Goal: Task Accomplishment & Management: Manage account settings

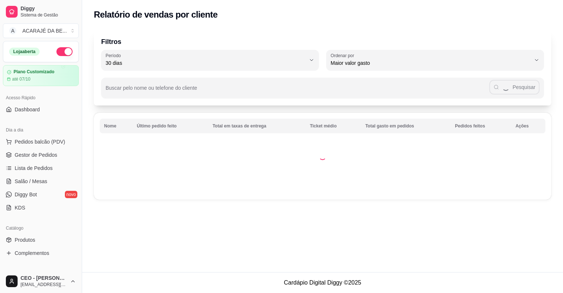
select select "30"
select select "HIGHEST_TOTAL_SPENT_WITH_ORDERS"
click at [41, 282] on span "Relatórios de vendas" at bounding box center [39, 285] width 48 height 7
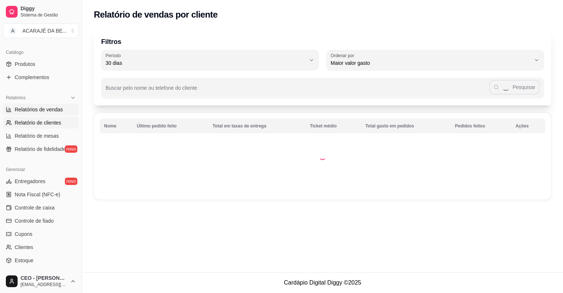
select select "ALL"
select select "0"
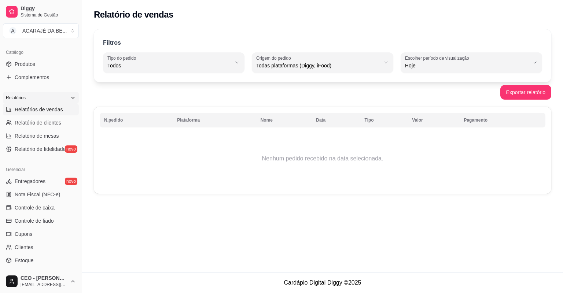
scroll to position [0, 0]
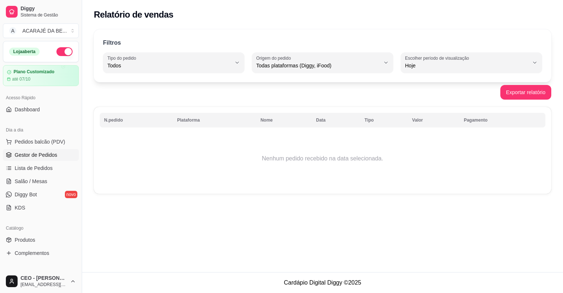
click at [41, 153] on span "Gestor de Pedidos" at bounding box center [36, 154] width 43 height 7
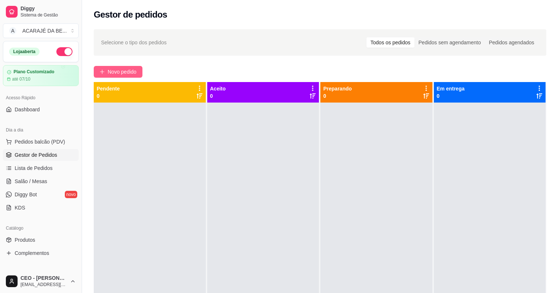
click at [128, 73] on span "Novo pedido" at bounding box center [122, 72] width 29 height 8
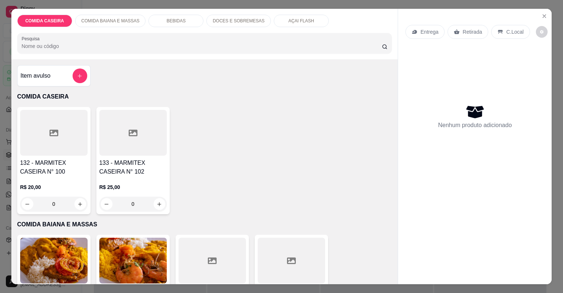
click at [144, 145] on div at bounding box center [132, 133] width 67 height 46
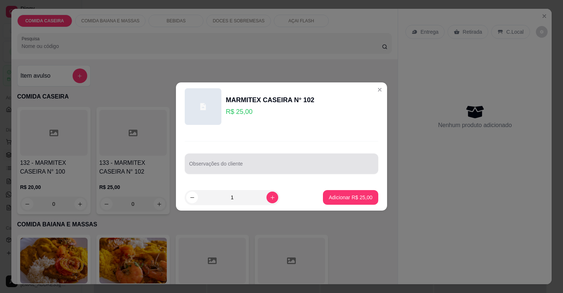
click at [285, 160] on div at bounding box center [281, 163] width 185 height 15
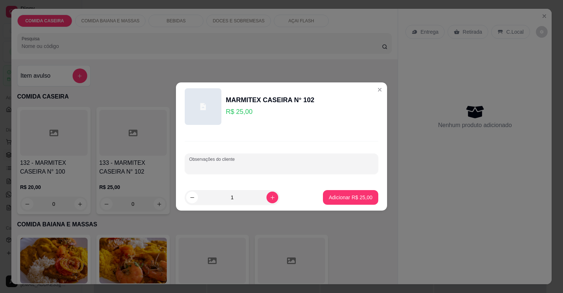
paste input "- Macarrão alho e óleo e purê de batata"
type input "- Macarrão alho e óleo e purê de batata"
click at [351, 201] on button "Adicionar R$ 25,00" at bounding box center [351, 198] width 54 height 14
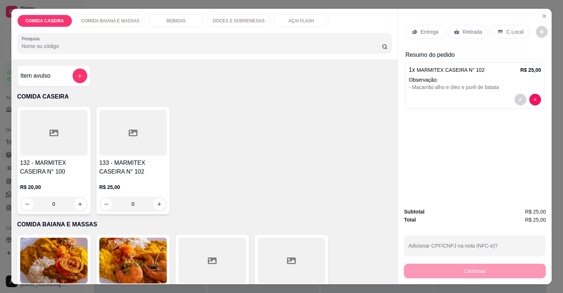
click at [431, 30] on p "Entrega" at bounding box center [429, 31] width 18 height 7
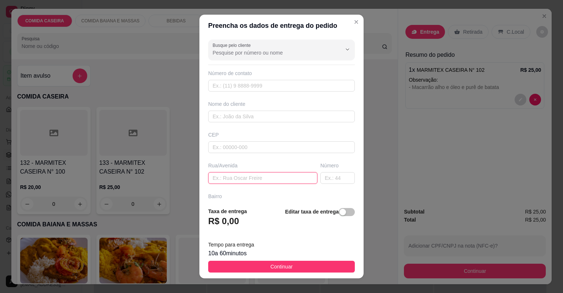
click at [281, 177] on input "text" at bounding box center [262, 178] width 109 height 12
paste input "[STREET_ADDRESS][PERSON_NAME]"
type input "[STREET_ADDRESS][PERSON_NAME]"
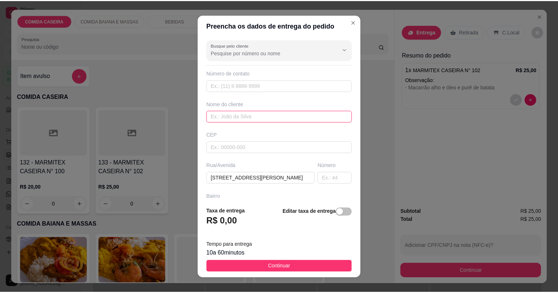
scroll to position [0, 0]
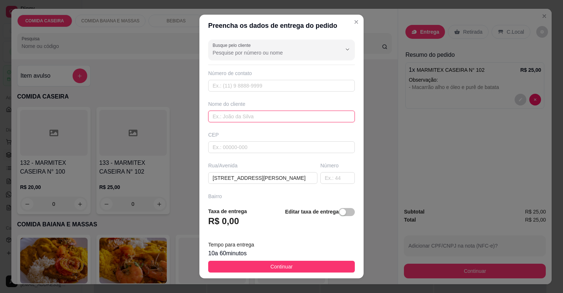
click at [277, 119] on input "text" at bounding box center [281, 117] width 147 height 12
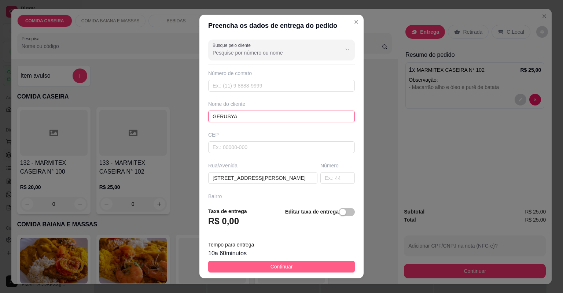
type input "GERUSYA"
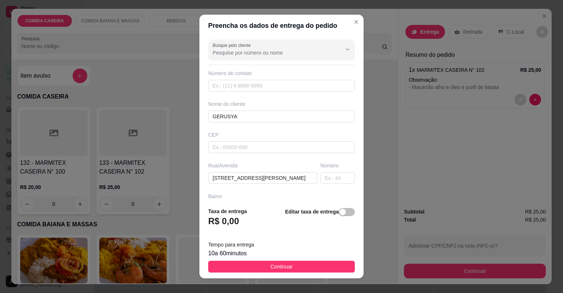
click at [323, 264] on button "Continuar" at bounding box center [281, 267] width 147 height 12
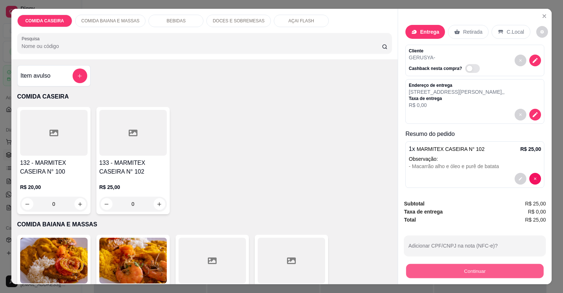
click at [435, 273] on button "Continuar" at bounding box center [474, 271] width 137 height 14
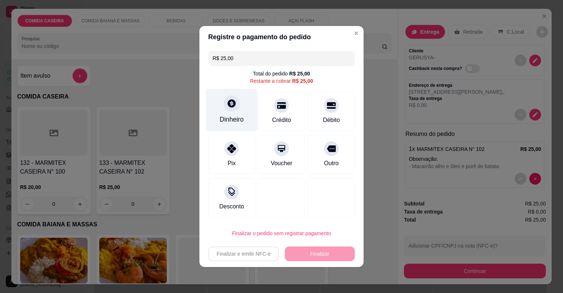
click at [225, 125] on div "Dinheiro" at bounding box center [232, 110] width 52 height 43
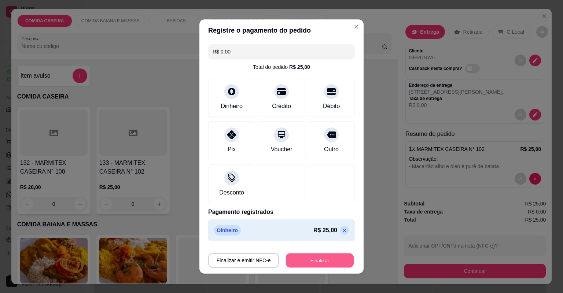
click at [333, 260] on button "Finalizar" at bounding box center [320, 261] width 68 height 14
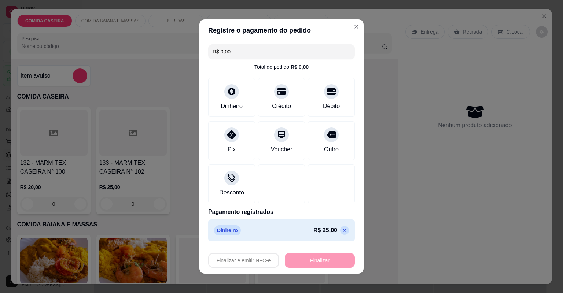
type input "-R$ 25,00"
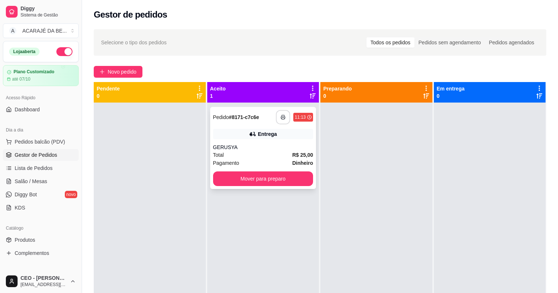
click at [284, 119] on button "button" at bounding box center [283, 117] width 14 height 14
click at [287, 176] on button "Mover para preparo" at bounding box center [263, 179] width 97 height 14
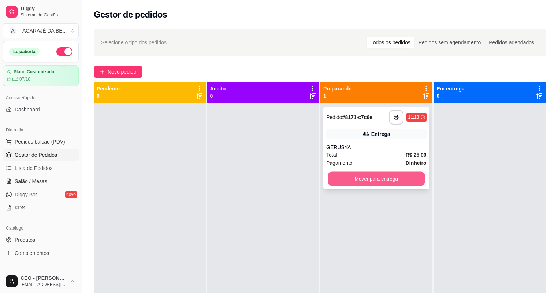
click at [347, 183] on button "Mover para entrega" at bounding box center [376, 179] width 97 height 14
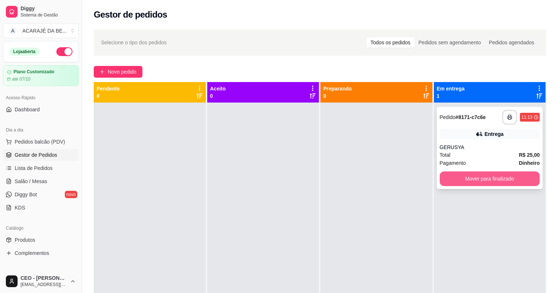
click at [491, 188] on div "**********" at bounding box center [490, 148] width 106 height 82
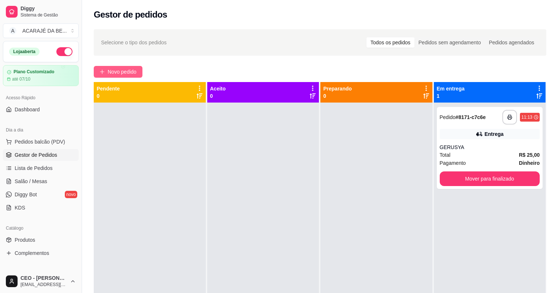
click at [122, 68] on span "Novo pedido" at bounding box center [122, 72] width 29 height 8
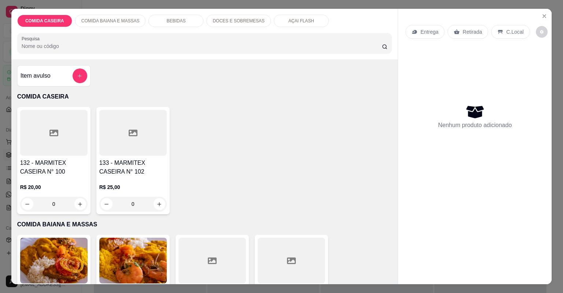
click at [53, 139] on div at bounding box center [53, 133] width 67 height 46
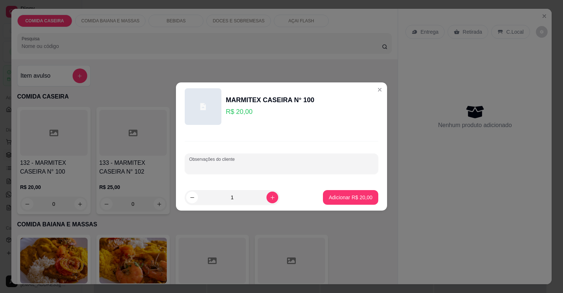
click at [233, 167] on input "Observações do cliente" at bounding box center [281, 166] width 185 height 7
paste input "Arroz branco, purê de batata, strogonoff de carne, salada de maionese"
type input "Arroz branco, purê de batata, strogonoff de carne, salada de maionese"
click at [340, 198] on p "Adicionar R$ 20,00" at bounding box center [350, 197] width 43 height 7
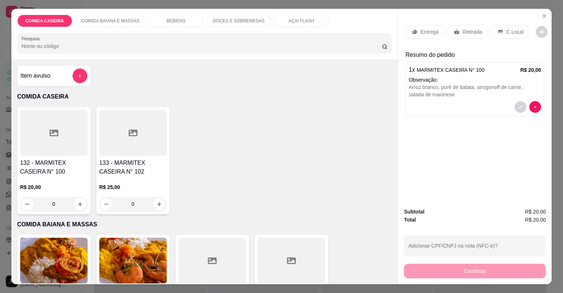
click at [438, 31] on div "Entrega" at bounding box center [424, 32] width 39 height 14
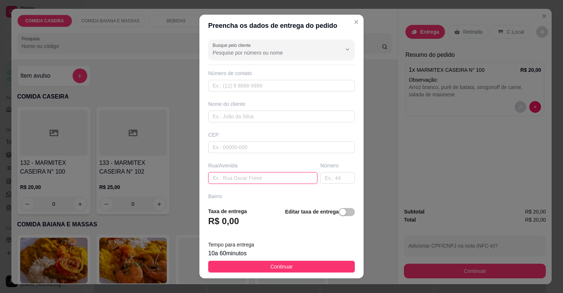
click at [300, 177] on input "text" at bounding box center [262, 178] width 109 height 12
paste input "[STREET_ADDRESS] ao lado da pizzaria dois irmãos uma casa rosa"
type input "[STREET_ADDRESS] ao lado da pizzaria dois irmãos uma casa rosa"
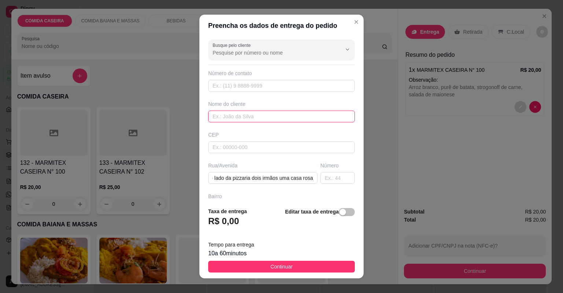
click at [295, 118] on input "text" at bounding box center [281, 117] width 147 height 12
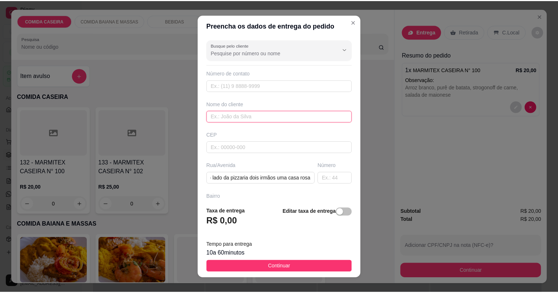
scroll to position [0, 0]
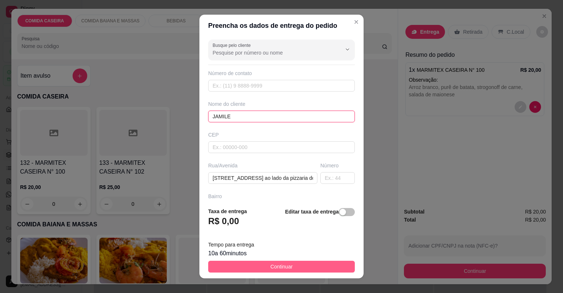
type input "JAMILE"
click at [322, 269] on button "Continuar" at bounding box center [281, 267] width 147 height 12
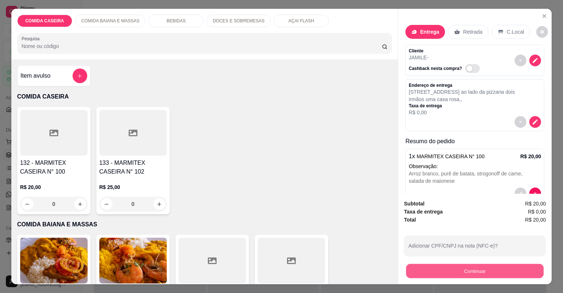
click at [469, 271] on button "Continuar" at bounding box center [474, 271] width 137 height 14
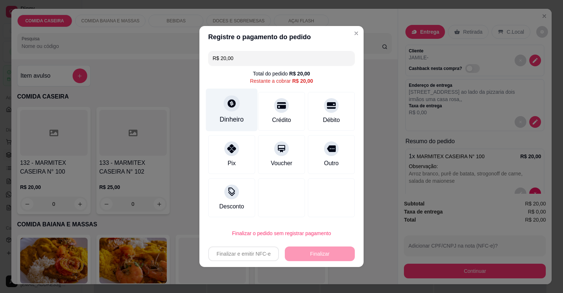
click at [224, 114] on div "Dinheiro" at bounding box center [232, 110] width 52 height 43
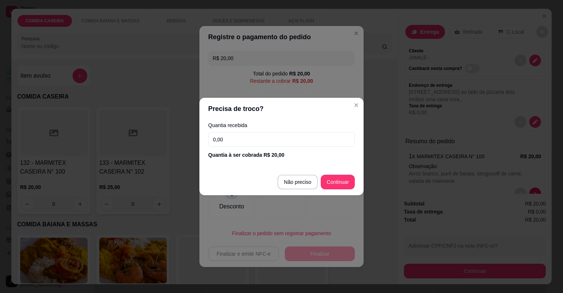
click at [292, 139] on input "0,00" at bounding box center [281, 139] width 147 height 15
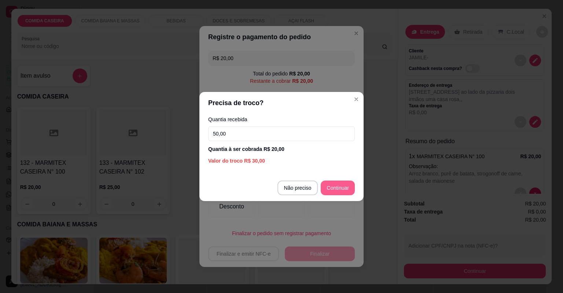
type input "50,00"
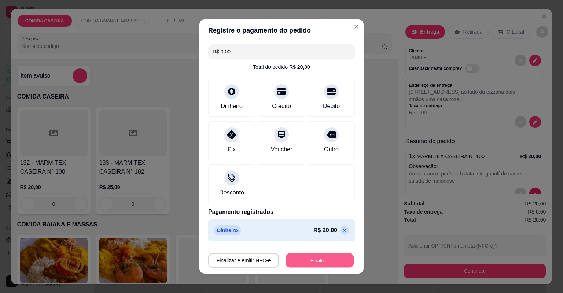
click at [336, 258] on button "Finalizar" at bounding box center [320, 261] width 68 height 14
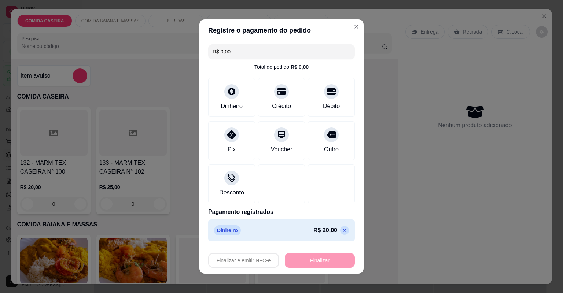
type input "-R$ 20,00"
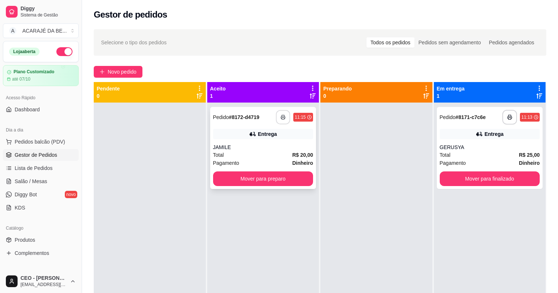
click at [281, 117] on icon "button" at bounding box center [283, 117] width 5 height 5
click at [295, 180] on button "Mover para preparo" at bounding box center [263, 178] width 100 height 15
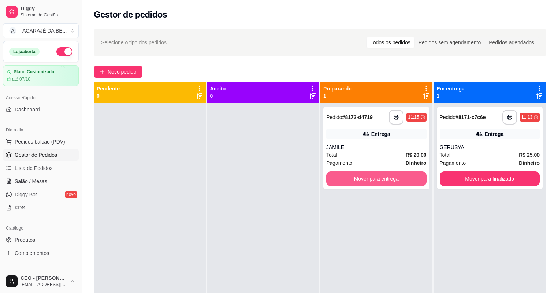
click at [393, 180] on button "Mover para entrega" at bounding box center [376, 178] width 100 height 15
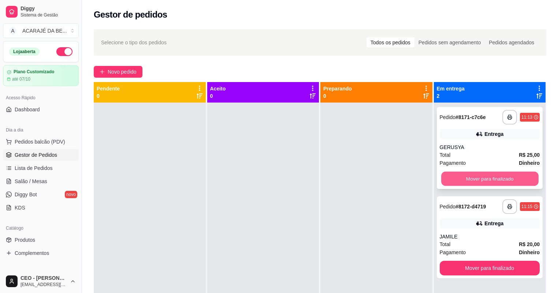
click at [477, 180] on button "Mover para finalizado" at bounding box center [490, 179] width 97 height 14
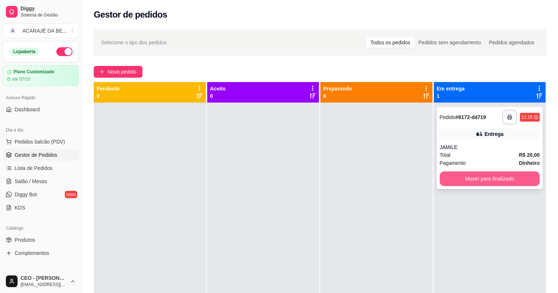
click at [477, 180] on button "Mover para finalizado" at bounding box center [490, 178] width 100 height 15
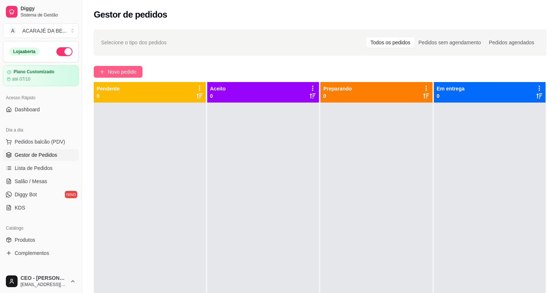
click at [117, 69] on span "Novo pedido" at bounding box center [122, 72] width 29 height 8
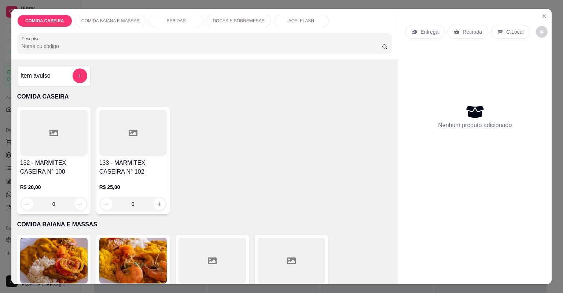
click at [226, 264] on div at bounding box center [211, 261] width 67 height 46
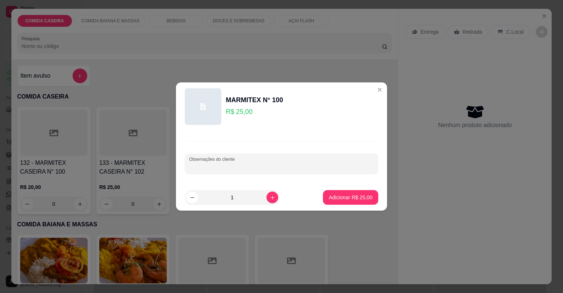
click at [267, 166] on input "Observações do cliente" at bounding box center [281, 166] width 185 height 7
paste input "feijão fradinho vatapá quiabada moqueca filé de bacalhau com frango"
type input "feijão fradinho vatapá quiabada moqueca filé de bacalhau com frango"
click at [363, 199] on p "Adicionar R$ 25,00" at bounding box center [350, 197] width 43 height 7
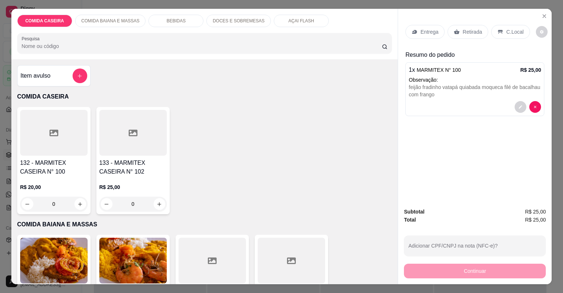
click at [434, 31] on p "Entrega" at bounding box center [429, 31] width 18 height 7
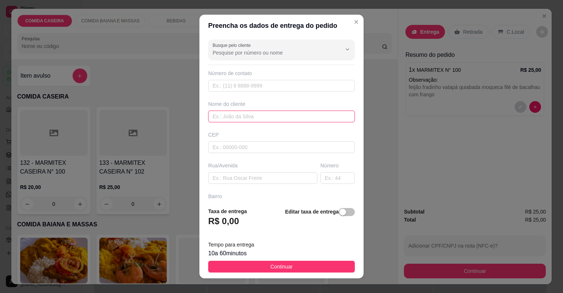
click at [257, 115] on input "text" at bounding box center [281, 117] width 147 height 12
type input "[PERSON_NAME]"
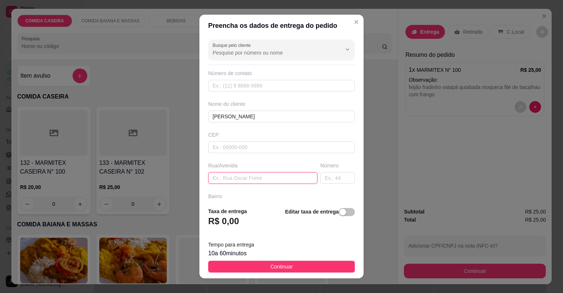
click at [276, 176] on input "text" at bounding box center [262, 178] width 109 height 12
paste input "próximo a pizzaria fornalha casa 05"
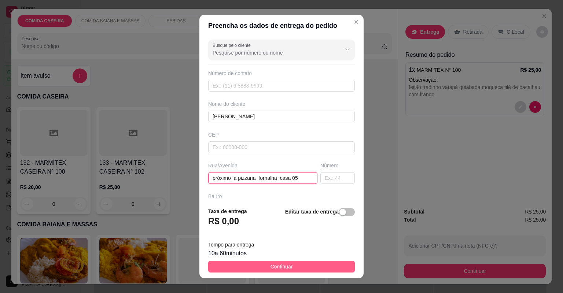
type input "próximo a pizzaria fornalha casa 05"
click at [303, 264] on button "Continuar" at bounding box center [281, 267] width 147 height 12
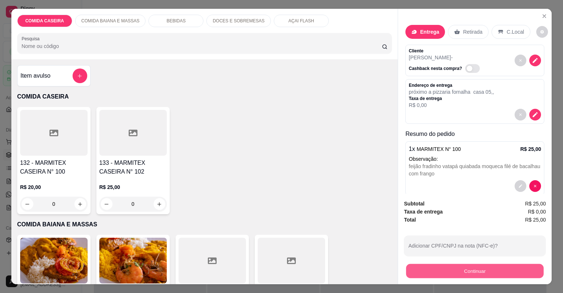
click at [451, 270] on button "Continuar" at bounding box center [474, 271] width 137 height 14
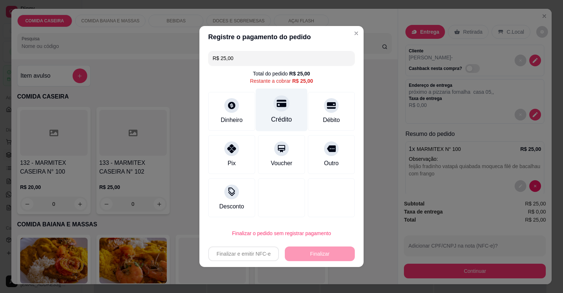
click at [281, 107] on icon at bounding box center [282, 104] width 10 height 10
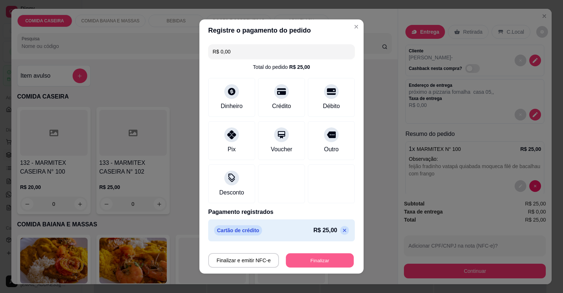
click at [318, 261] on button "Finalizar" at bounding box center [320, 261] width 68 height 14
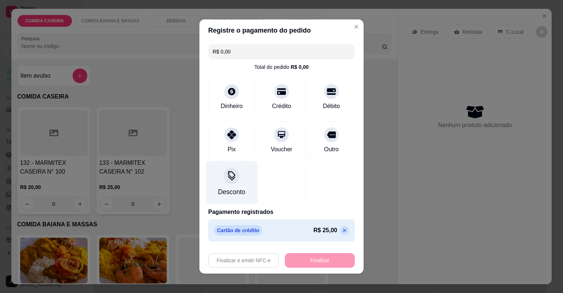
type input "-R$ 25,00"
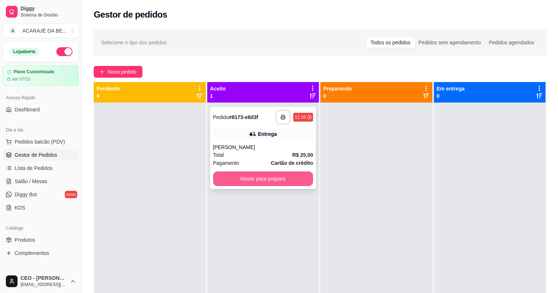
click at [294, 177] on button "Mover para preparo" at bounding box center [263, 178] width 100 height 15
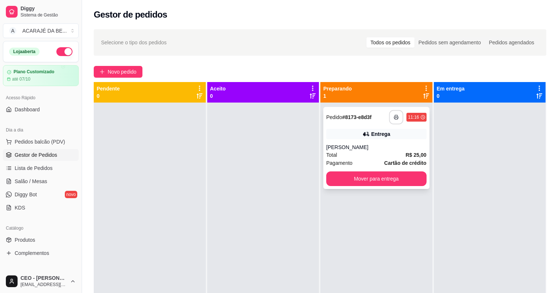
click at [395, 111] on button "button" at bounding box center [397, 117] width 14 height 14
click at [415, 181] on button "Mover para entrega" at bounding box center [376, 179] width 97 height 14
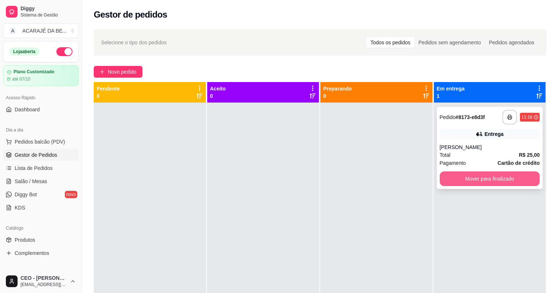
click at [448, 181] on button "Mover para finalizado" at bounding box center [490, 178] width 100 height 15
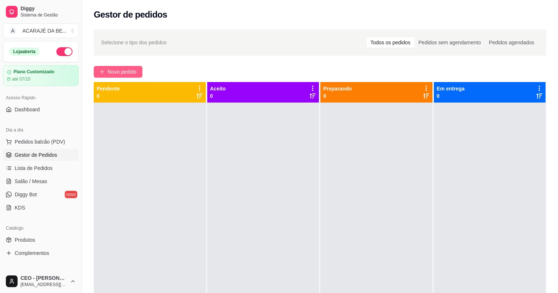
click at [132, 73] on span "Novo pedido" at bounding box center [122, 72] width 29 height 8
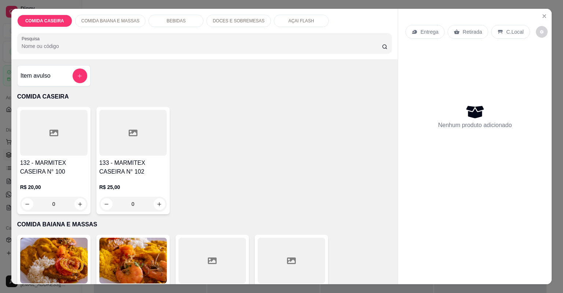
click at [54, 74] on div "Item avulso" at bounding box center [54, 76] width 67 height 15
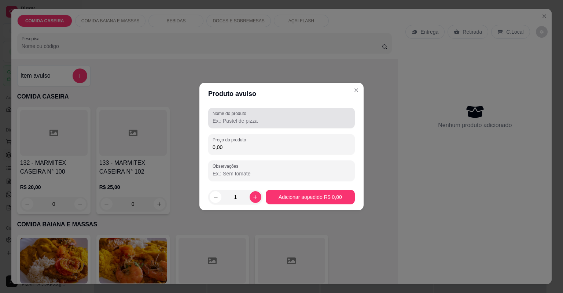
drag, startPoint x: 296, startPoint y: 108, endPoint x: 292, endPoint y: 121, distance: 14.3
click at [295, 113] on div "Nome do produto" at bounding box center [281, 118] width 147 height 21
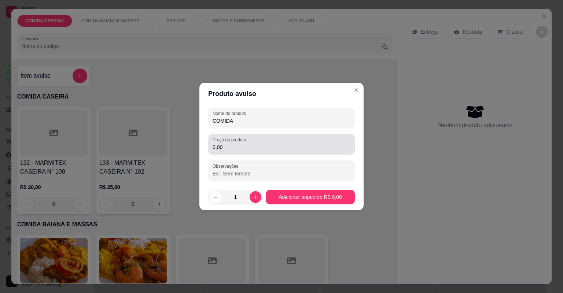
type input "COMIDA"
click at [296, 143] on div "0,00" at bounding box center [282, 144] width 138 height 15
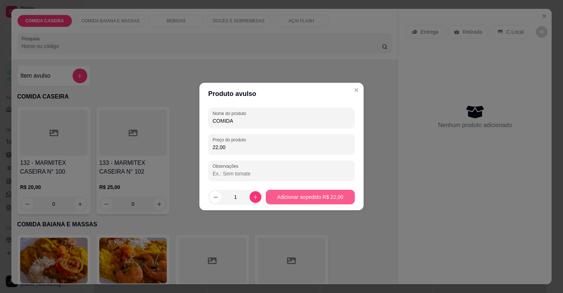
type input "22,00"
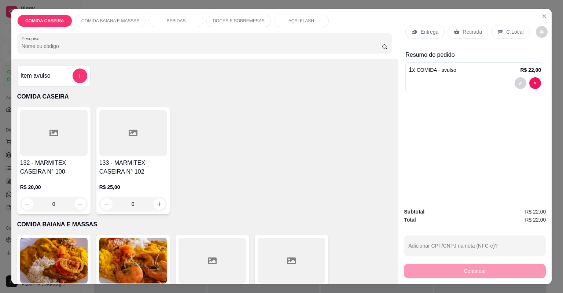
click at [431, 34] on p "Entrega" at bounding box center [429, 31] width 18 height 7
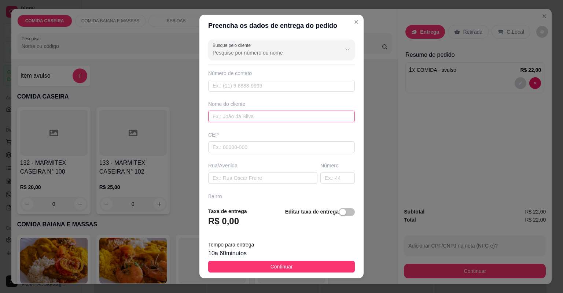
click at [246, 117] on input "text" at bounding box center [281, 117] width 147 height 12
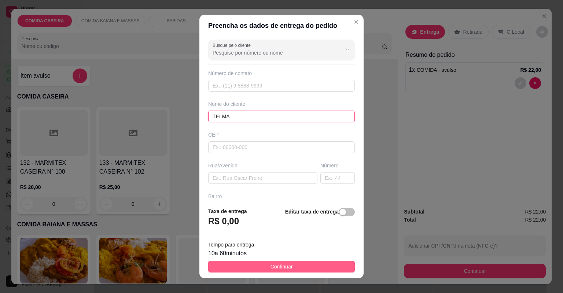
type input "TELMA"
click at [271, 266] on span "Continuar" at bounding box center [281, 267] width 22 height 8
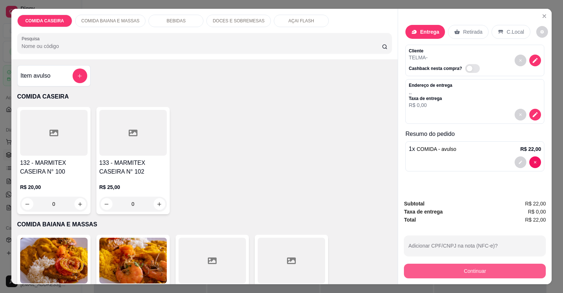
click at [453, 274] on button "Continuar" at bounding box center [475, 271] width 142 height 15
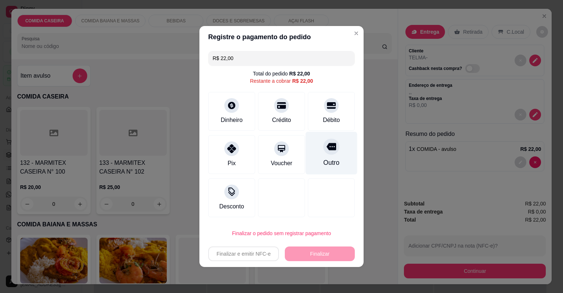
click at [320, 171] on div "Outro" at bounding box center [332, 153] width 52 height 43
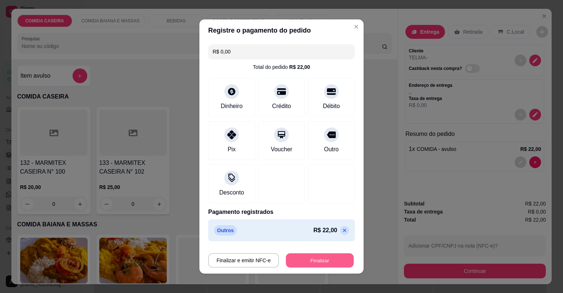
click at [306, 258] on button "Finalizar" at bounding box center [320, 261] width 68 height 14
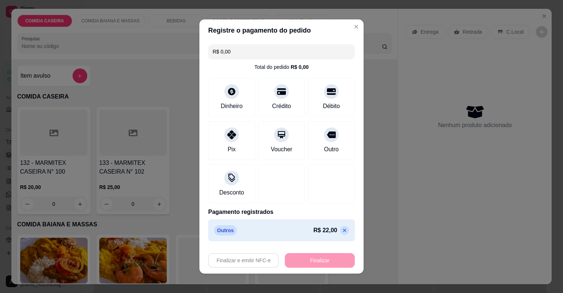
type input "-R$ 22,00"
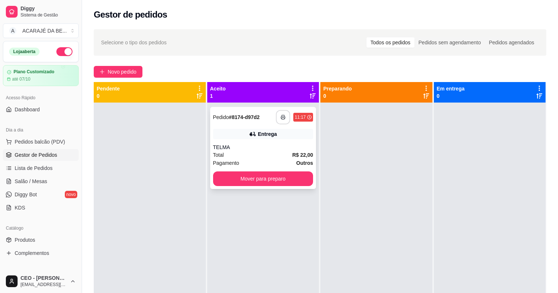
click at [281, 119] on icon "button" at bounding box center [283, 117] width 5 height 5
click at [297, 183] on button "Mover para preparo" at bounding box center [263, 179] width 97 height 14
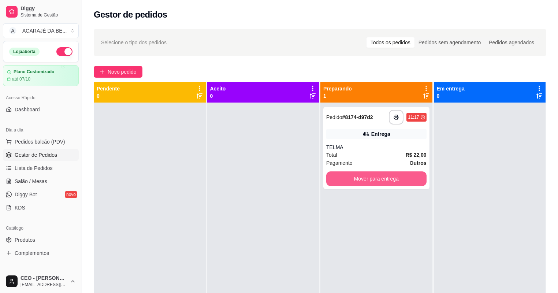
click at [363, 176] on button "Mover para entrega" at bounding box center [376, 178] width 100 height 15
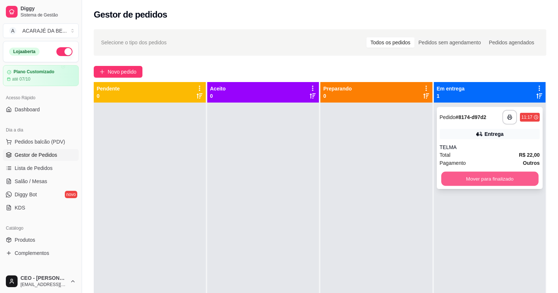
click at [492, 174] on button "Mover para finalizado" at bounding box center [490, 179] width 97 height 14
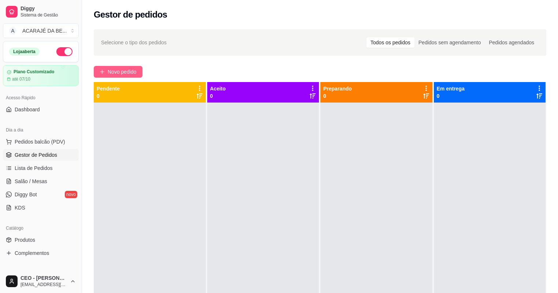
click at [123, 70] on span "Novo pedido" at bounding box center [122, 72] width 29 height 8
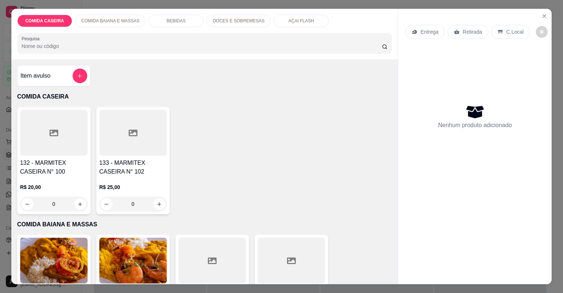
click at [59, 128] on div at bounding box center [53, 133] width 67 height 46
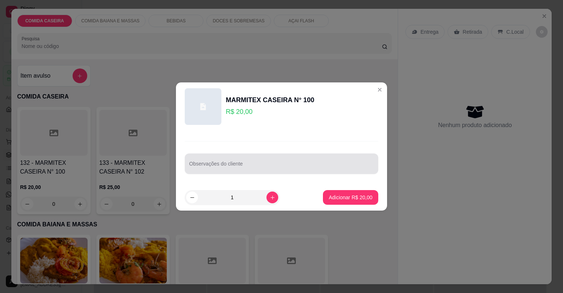
click at [237, 161] on div at bounding box center [281, 163] width 185 height 15
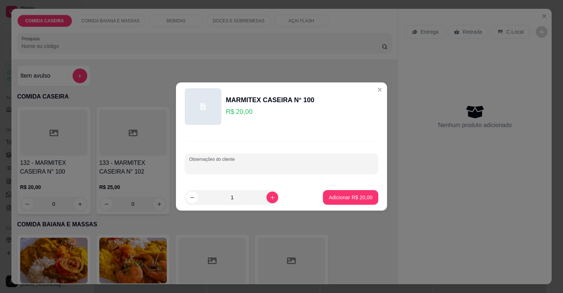
paste input "Feijão com caldo. Pouco Arroz. Temperado Macarrão Purê Feijão fradinho. Pouco V…"
type input "Feijão com caldo. Pouco Arroz. Temperado Macarrão Purê Feijão fradinho. Pouco V…"
click at [343, 201] on button "Adicionar R$ 20,00" at bounding box center [351, 198] width 54 height 14
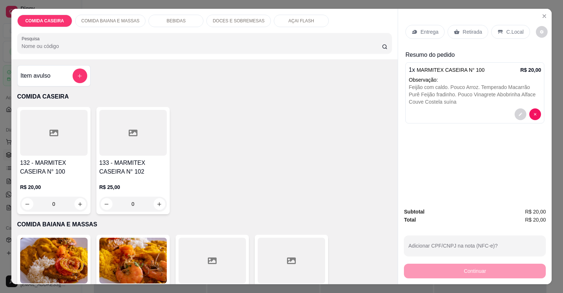
click at [432, 31] on p "Entrega" at bounding box center [429, 31] width 18 height 7
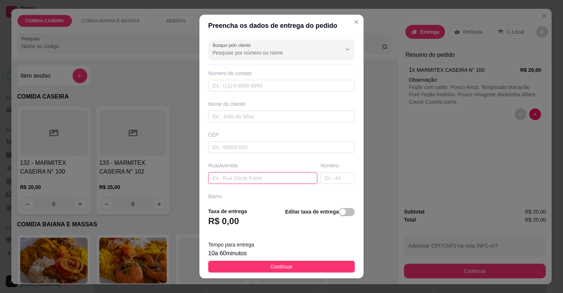
click at [280, 176] on input "text" at bounding box center [262, 178] width 109 height 12
paste input "2 travessa comissão número 9 Vizinho do funcionário [PERSON_NAME]"
type input "2 travessa comissão número 9 Vizinho do funcionário [PERSON_NAME]"
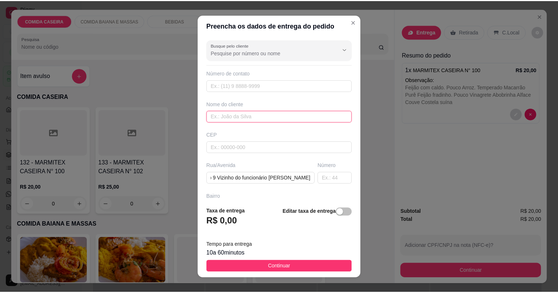
scroll to position [0, 0]
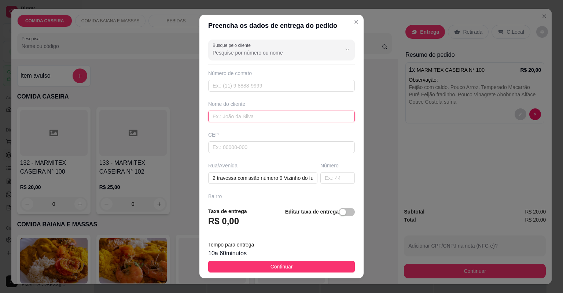
click at [251, 114] on input "text" at bounding box center [281, 117] width 147 height 12
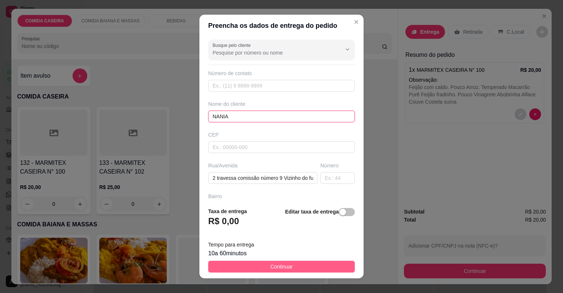
type input "NANIA"
click at [309, 269] on button "Continuar" at bounding box center [281, 267] width 147 height 12
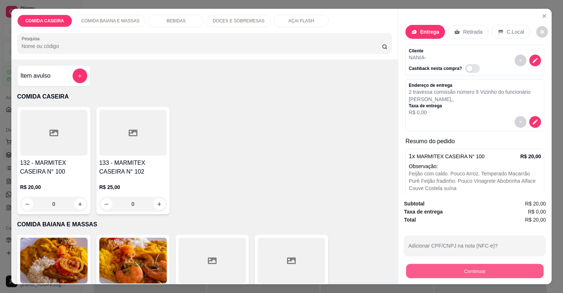
click at [451, 270] on button "Continuar" at bounding box center [474, 271] width 137 height 14
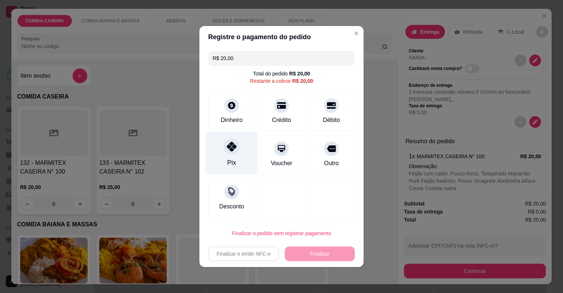
click at [222, 145] on div "Pix" at bounding box center [232, 153] width 52 height 43
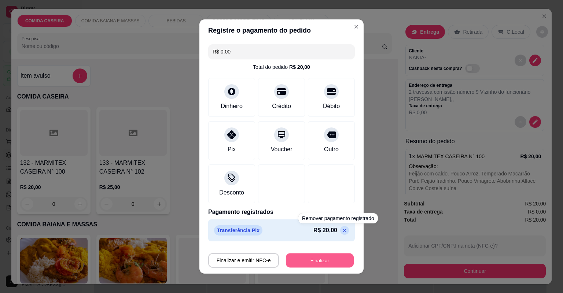
click at [332, 262] on button "Finalizar" at bounding box center [320, 261] width 68 height 14
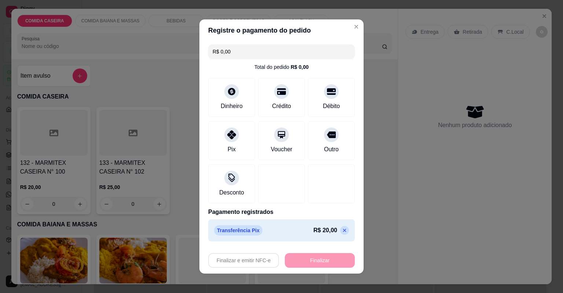
type input "-R$ 20,00"
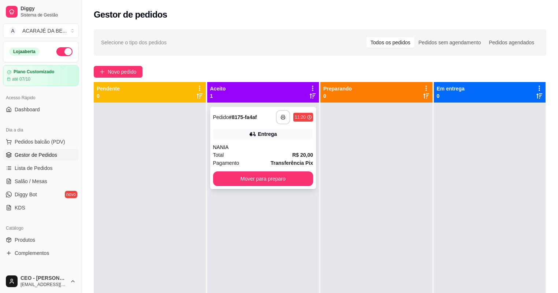
click at [281, 116] on icon "button" at bounding box center [283, 117] width 5 height 5
drag, startPoint x: 278, startPoint y: 170, endPoint x: 281, endPoint y: 176, distance: 6.9
click at [281, 176] on div "**********" at bounding box center [263, 148] width 106 height 82
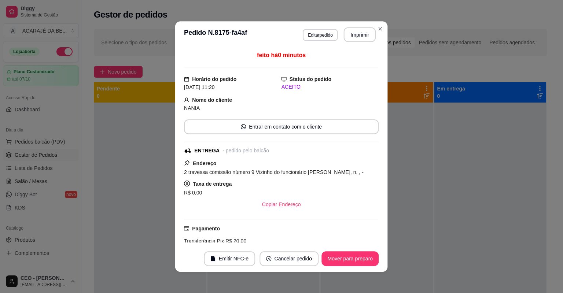
click at [291, 180] on div "Taxa de entrega R$ 0,00" at bounding box center [281, 189] width 195 height 18
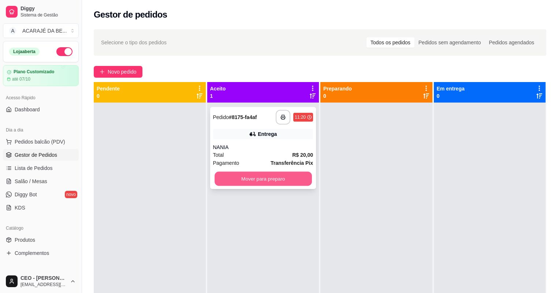
click at [307, 182] on button "Mover para preparo" at bounding box center [263, 179] width 97 height 14
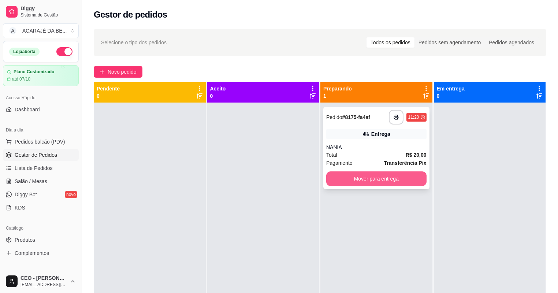
click at [361, 181] on button "Mover para entrega" at bounding box center [376, 178] width 100 height 15
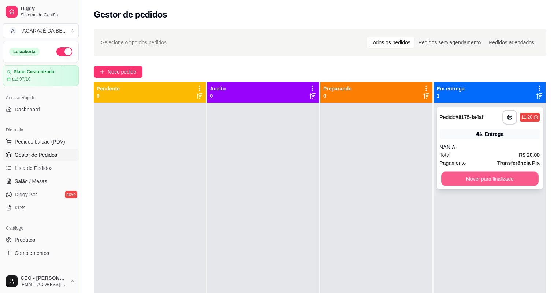
click at [458, 174] on button "Mover para finalizado" at bounding box center [490, 179] width 97 height 14
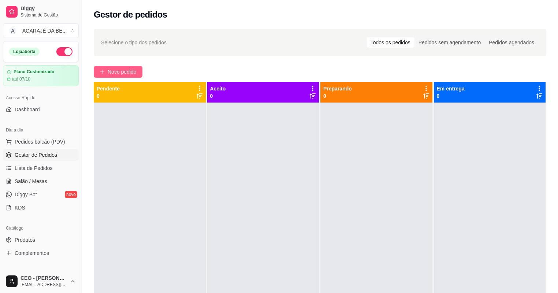
click at [125, 68] on span "Novo pedido" at bounding box center [122, 72] width 29 height 8
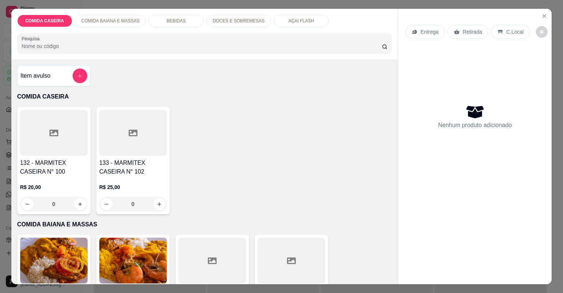
click at [145, 143] on div at bounding box center [132, 133] width 67 height 46
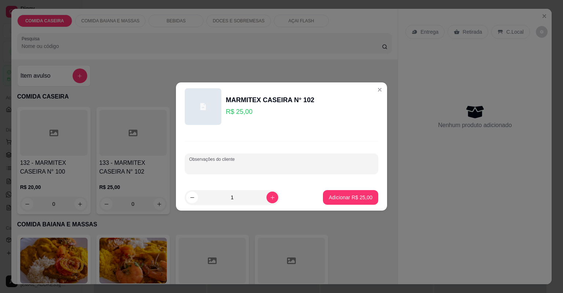
click at [253, 166] on input "Observações do cliente" at bounding box center [281, 166] width 185 height 7
paste input "Feijão tropeiro macarrão alho e óleo Arroz temperado Purê de batata Alface amer…"
type input "Feijão tropeiro macarrão alho e óleo Arroz temperado Purê de batata Alface amer…"
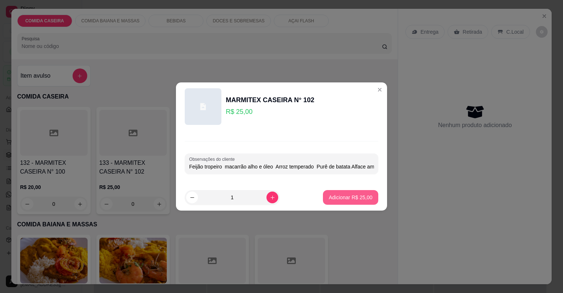
click at [338, 196] on p "Adicionar R$ 25,00" at bounding box center [351, 197] width 44 height 7
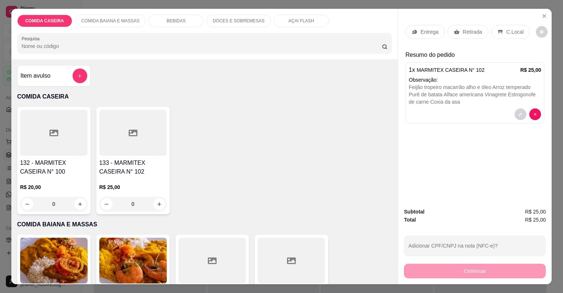
click at [425, 34] on p "Entrega" at bounding box center [429, 31] width 18 height 7
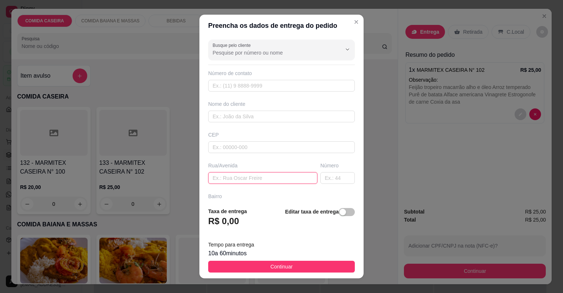
click at [248, 177] on input "text" at bounding box center [262, 178] width 109 height 12
paste input "Trazer no lojão [GEOGRAPHIC_DATA] em frente ao mercado Isamary"
type input "Trazer no lojão [GEOGRAPHIC_DATA] em frente ao mercado Isamary"
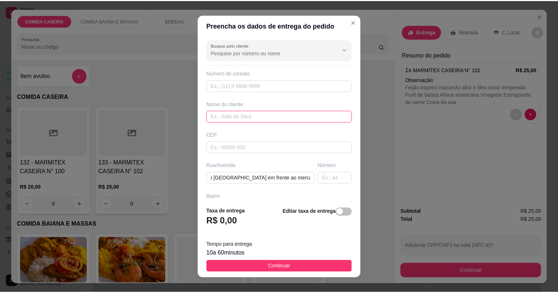
scroll to position [0, 0]
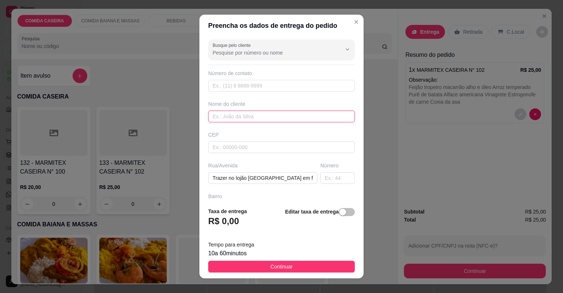
click at [237, 118] on input "text" at bounding box center [281, 117] width 147 height 12
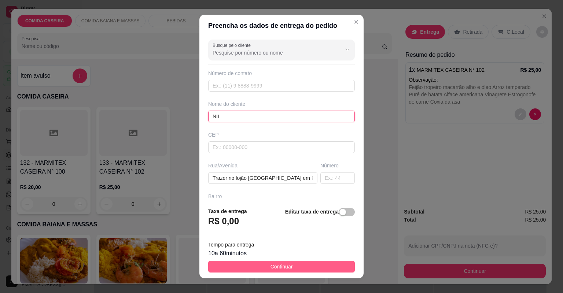
type input "NIL"
click at [302, 268] on button "Continuar" at bounding box center [281, 267] width 147 height 12
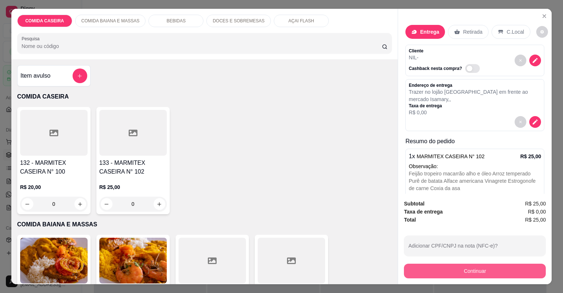
click at [419, 275] on button "Continuar" at bounding box center [475, 271] width 142 height 15
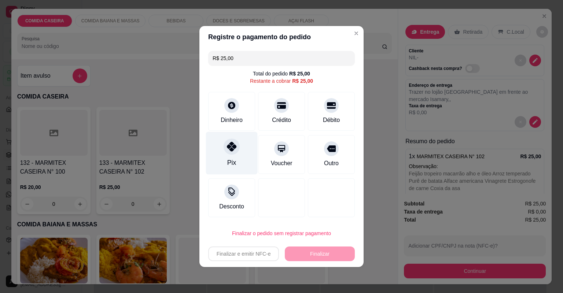
click at [217, 151] on div "Pix" at bounding box center [232, 153] width 52 height 43
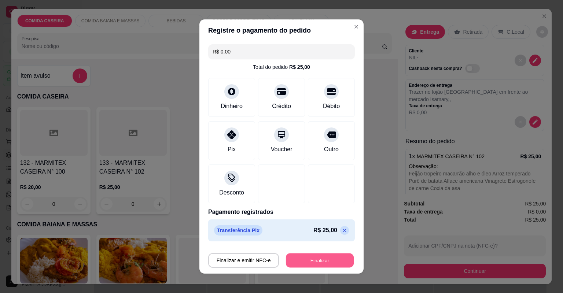
click at [315, 264] on button "Finalizar" at bounding box center [320, 261] width 68 height 14
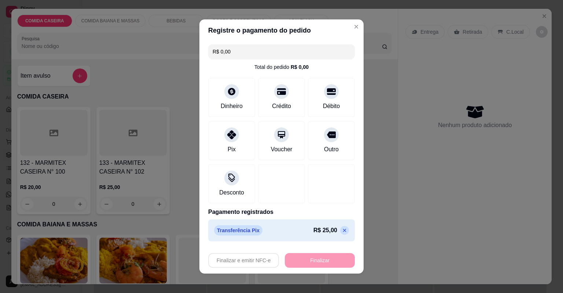
type input "-R$ 25,00"
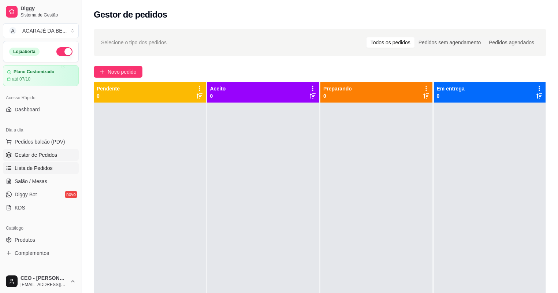
click at [30, 163] on link "Lista de Pedidos" at bounding box center [41, 168] width 76 height 12
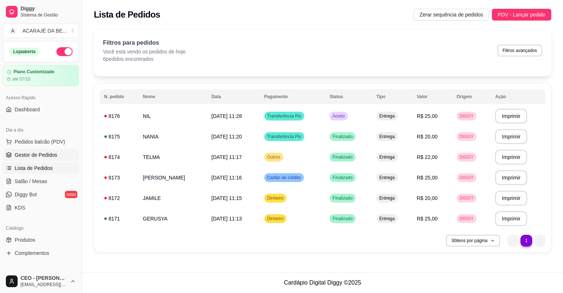
click at [35, 155] on span "Gestor de Pedidos" at bounding box center [36, 154] width 43 height 7
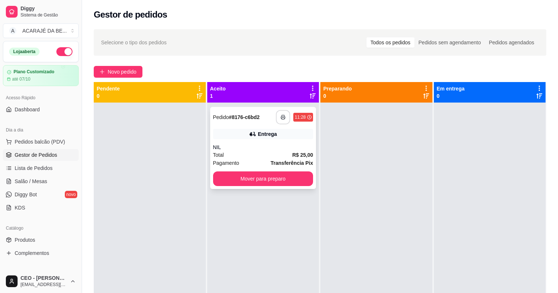
click at [283, 118] on icon "button" at bounding box center [283, 117] width 5 height 5
click at [273, 182] on button "Mover para preparo" at bounding box center [263, 179] width 97 height 14
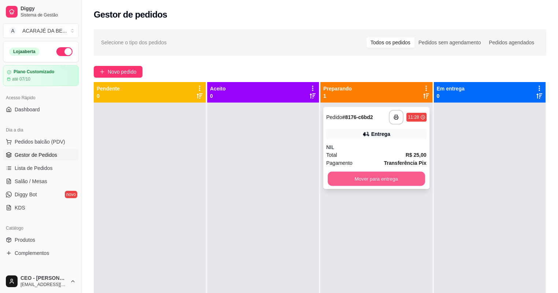
click at [341, 177] on button "Mover para entrega" at bounding box center [376, 179] width 97 height 14
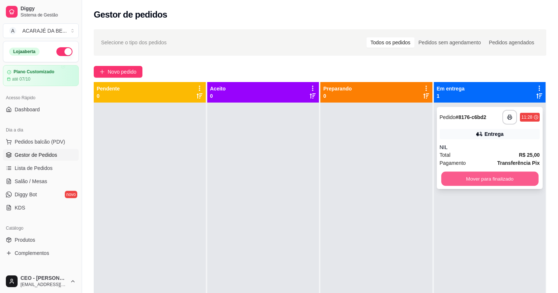
click at [459, 181] on button "Mover para finalizado" at bounding box center [490, 179] width 97 height 14
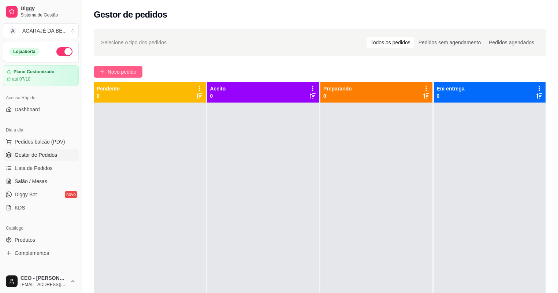
click at [112, 74] on span "Novo pedido" at bounding box center [122, 72] width 29 height 8
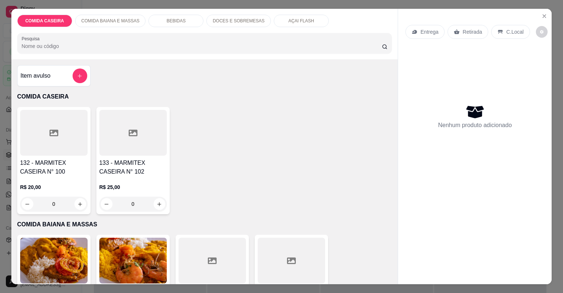
click at [191, 258] on div at bounding box center [211, 261] width 67 height 46
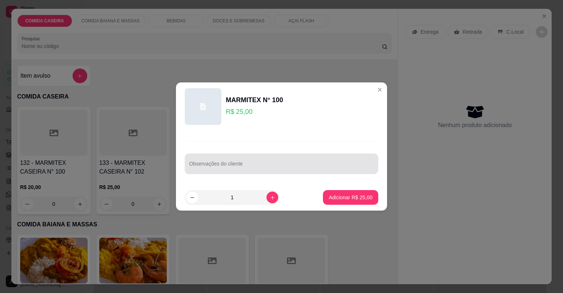
click at [262, 160] on div at bounding box center [281, 163] width 185 height 15
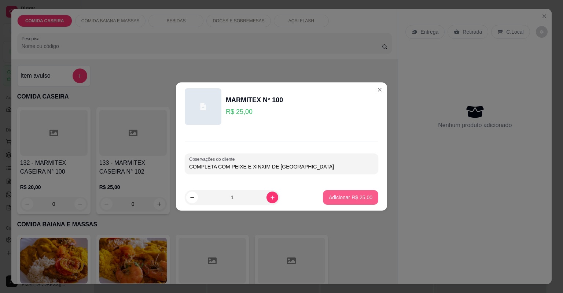
type input "COMPLETA COM PEIXE E XINXIM DE [GEOGRAPHIC_DATA]"
click at [345, 195] on p "Adicionar R$ 25,00" at bounding box center [350, 197] width 43 height 7
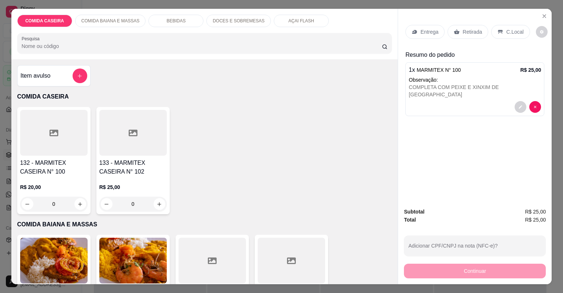
click at [429, 32] on p "Entrega" at bounding box center [429, 31] width 18 height 7
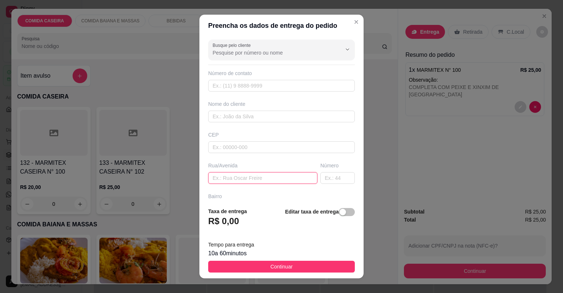
click at [267, 180] on input "text" at bounding box center [262, 178] width 109 height 12
type input "PROXIMO A PIZZARIA DOIS IRMAO"
click at [333, 177] on input "text" at bounding box center [337, 178] width 34 height 12
type input "79"
click at [299, 178] on input "PROXIMO A PIZZARIA DOIS IRMAO" at bounding box center [262, 178] width 109 height 12
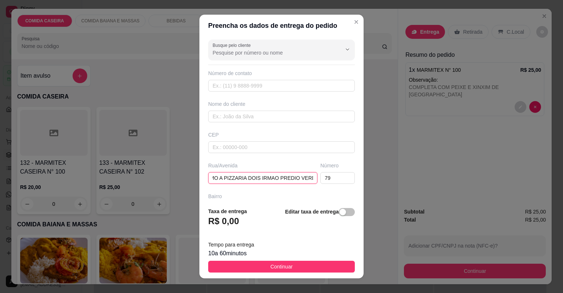
scroll to position [0, 21]
type input "PROXIMO A PIZZARIA DOIS IRMAO PREDIO VERDE"
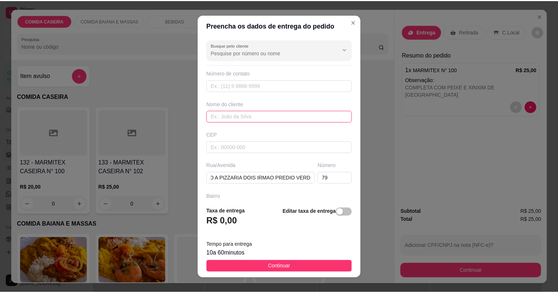
scroll to position [0, 0]
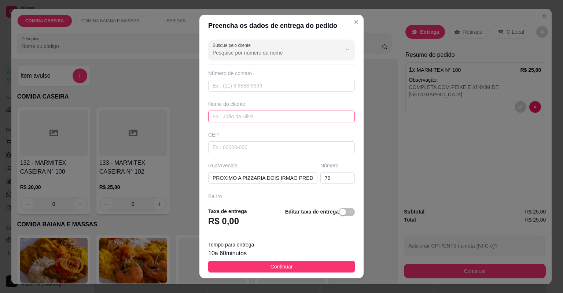
click at [267, 119] on input "text" at bounding box center [281, 117] width 147 height 12
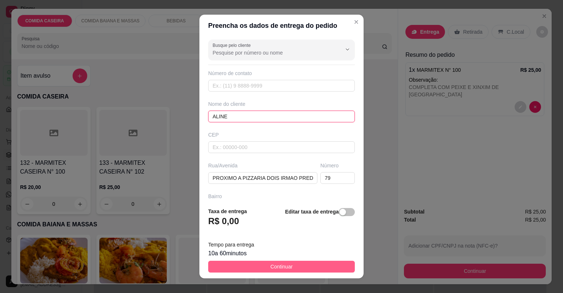
type input "ALINE"
click at [314, 267] on button "Continuar" at bounding box center [281, 267] width 147 height 12
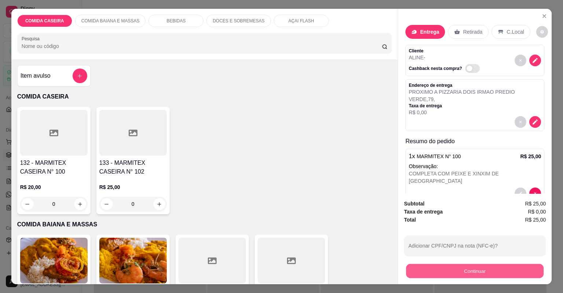
click at [409, 269] on button "Continuar" at bounding box center [474, 271] width 137 height 14
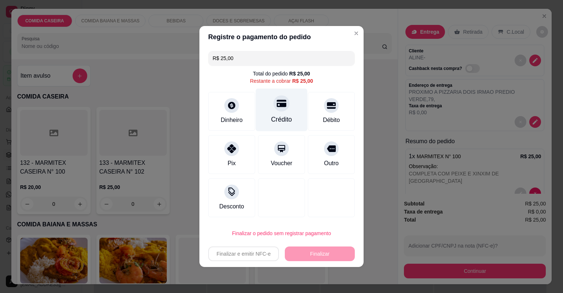
click at [287, 117] on div "Crédito" at bounding box center [281, 120] width 21 height 10
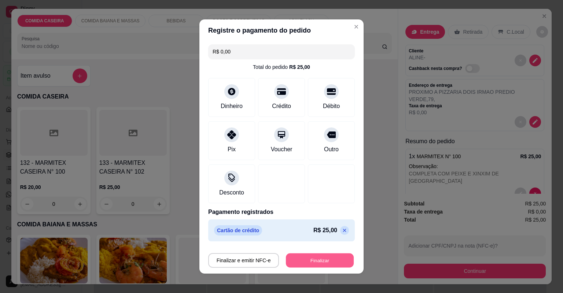
click at [317, 256] on button "Finalizar" at bounding box center [320, 261] width 68 height 14
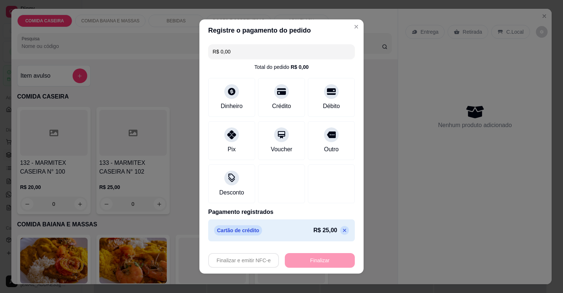
type input "-R$ 25,00"
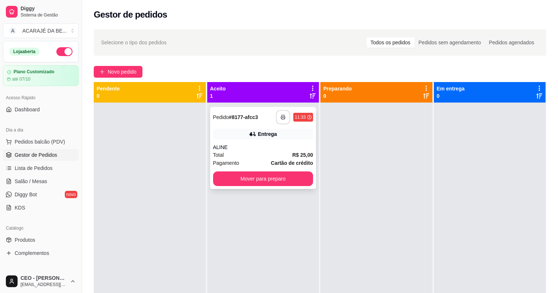
click at [282, 115] on icon "button" at bounding box center [283, 117] width 5 height 5
click at [295, 182] on button "Mover para preparo" at bounding box center [263, 179] width 97 height 14
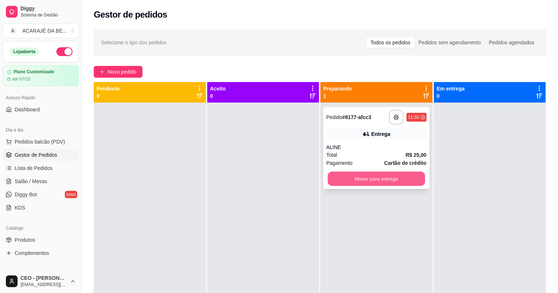
click at [378, 175] on button "Mover para entrega" at bounding box center [376, 179] width 97 height 14
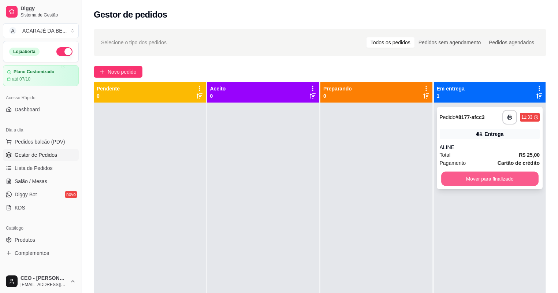
click at [465, 175] on button "Mover para finalizado" at bounding box center [490, 179] width 97 height 14
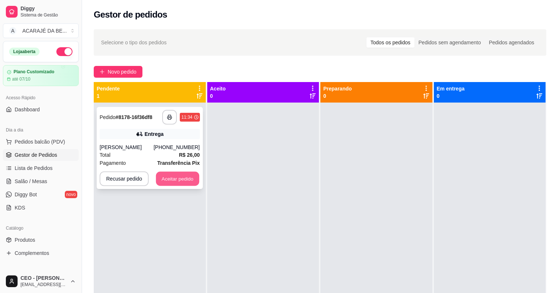
click at [176, 178] on button "Aceitar pedido" at bounding box center [177, 179] width 43 height 14
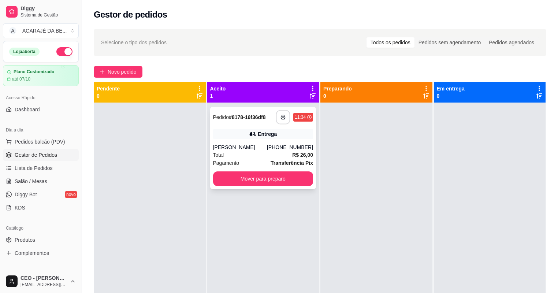
click at [281, 114] on button "button" at bounding box center [283, 117] width 14 height 14
click at [274, 174] on button "Mover para preparo" at bounding box center [263, 178] width 100 height 15
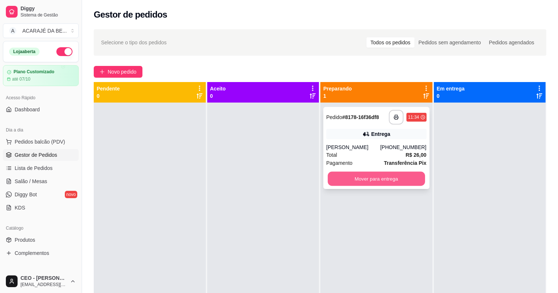
click at [356, 180] on button "Mover para entrega" at bounding box center [376, 179] width 97 height 14
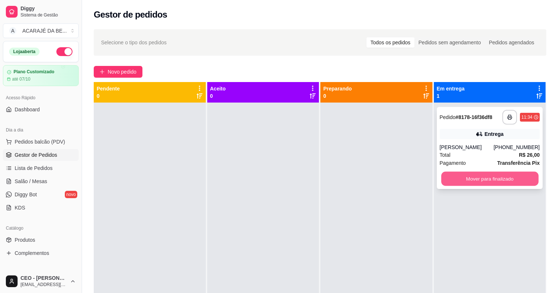
click at [463, 180] on button "Mover para finalizado" at bounding box center [490, 179] width 97 height 14
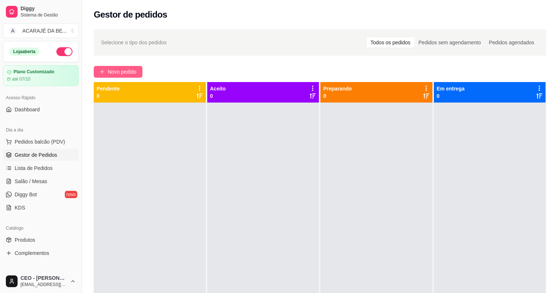
click at [120, 71] on span "Novo pedido" at bounding box center [122, 72] width 29 height 8
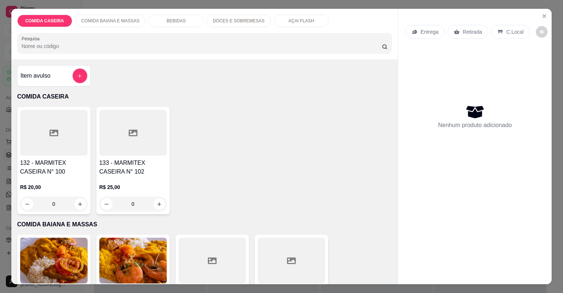
click at [134, 140] on div at bounding box center [132, 133] width 67 height 46
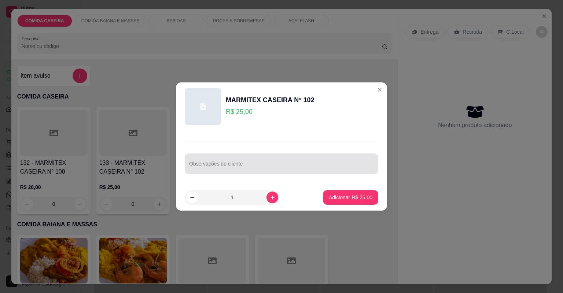
click at [261, 154] on div "Observações do cliente" at bounding box center [281, 164] width 193 height 21
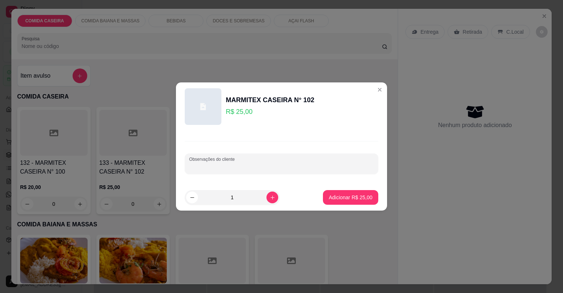
paste input "Segunda: feijão tropeiro,arroz temperado, purê de batata, farofa ,banana frita,…"
type input "Segunda: feijão tropeiro,arroz temperado, purê de batata, farofa ,banana frita,…"
click at [369, 195] on button "Adicionar R$ 25,00" at bounding box center [351, 198] width 54 height 14
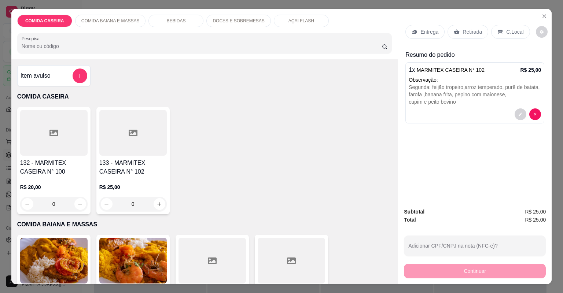
click at [145, 141] on div at bounding box center [132, 133] width 67 height 46
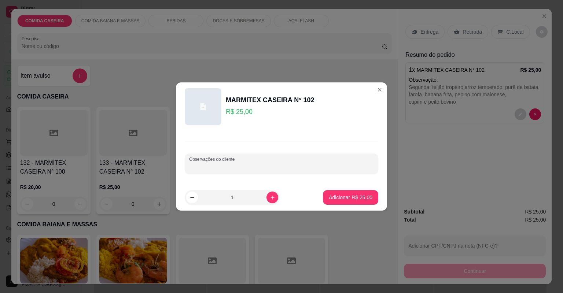
click at [261, 166] on input "Observações do cliente" at bounding box center [281, 166] width 185 height 7
paste input "Primeira: Arroz branco, feijão tropeiro, macarrão alho e óleo, purê de batata, …"
type input "Primeira: Arroz branco, feijão tropeiro, macarrão alho e óleo, purê de batata, …"
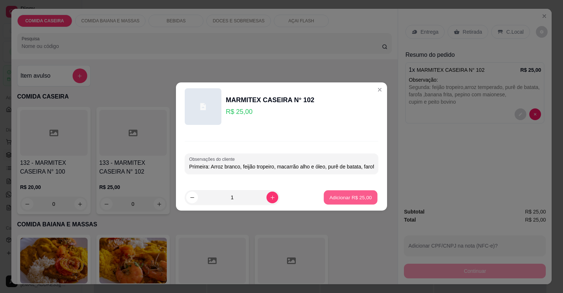
click at [358, 195] on p "Adicionar R$ 25,00" at bounding box center [350, 197] width 43 height 7
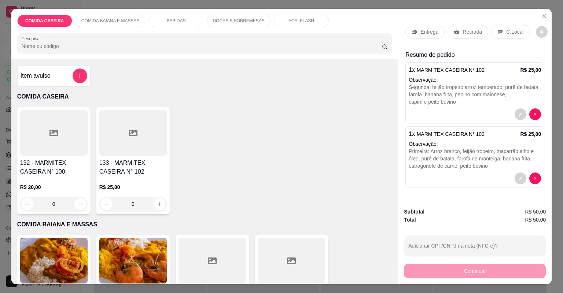
click at [434, 32] on p "Entrega" at bounding box center [429, 31] width 18 height 7
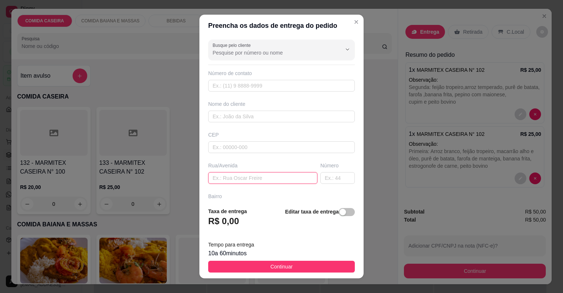
click at [281, 177] on input "text" at bounding box center [262, 178] width 109 height 12
paste input "[STREET_ADDRESS] Na [GEOGRAPHIC_DATA][PERSON_NAME]"
type input "[STREET_ADDRESS] Na [GEOGRAPHIC_DATA][PERSON_NAME]"
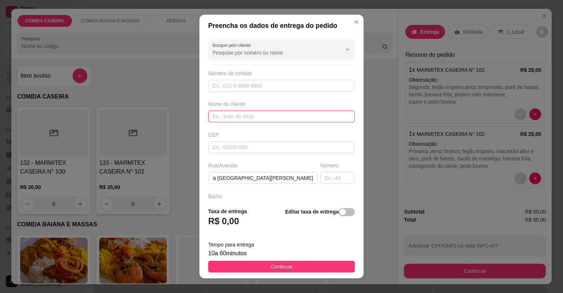
click at [291, 114] on input "text" at bounding box center [281, 117] width 147 height 12
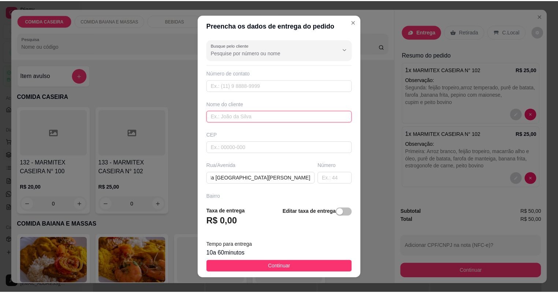
scroll to position [0, 0]
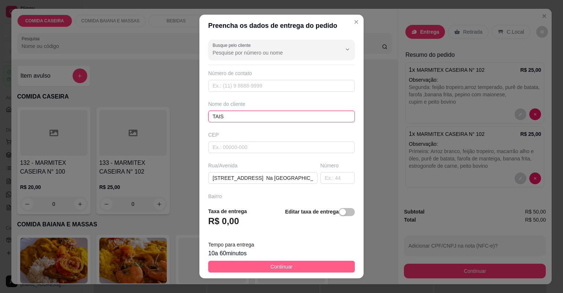
type input "TAIS"
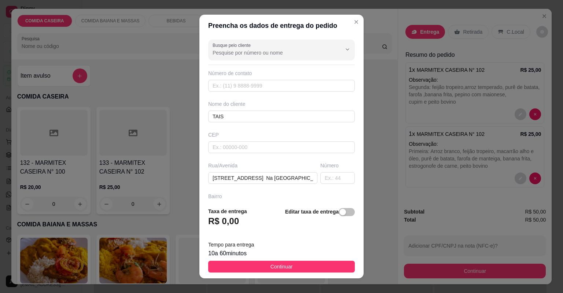
drag, startPoint x: 325, startPoint y: 263, endPoint x: 339, endPoint y: 263, distance: 13.9
click at [325, 263] on button "Continuar" at bounding box center [281, 267] width 147 height 12
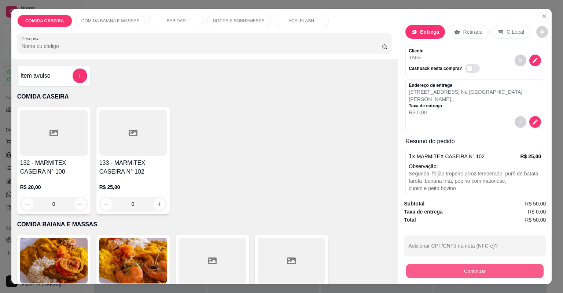
click at [430, 269] on button "Continuar" at bounding box center [474, 271] width 137 height 14
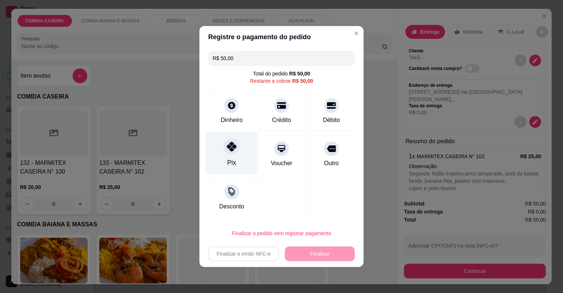
click at [230, 154] on div at bounding box center [232, 147] width 16 height 16
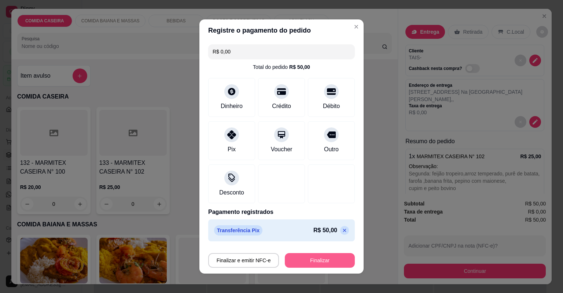
click at [321, 261] on button "Finalizar" at bounding box center [320, 260] width 70 height 15
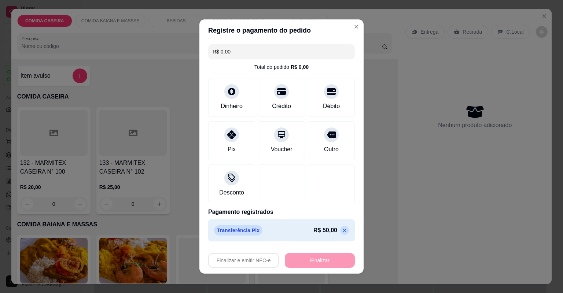
type input "-R$ 50,00"
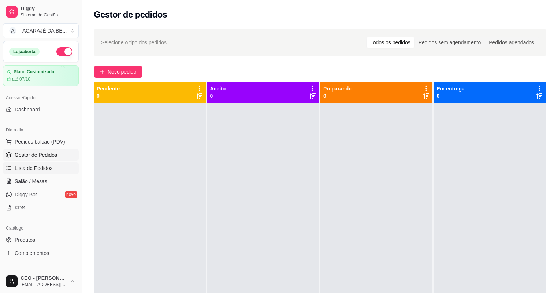
click at [40, 165] on span "Lista de Pedidos" at bounding box center [34, 168] width 38 height 7
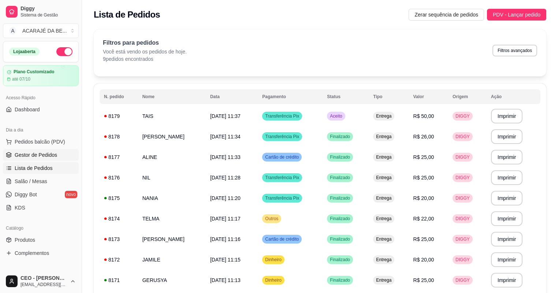
click at [44, 154] on span "Gestor de Pedidos" at bounding box center [36, 154] width 43 height 7
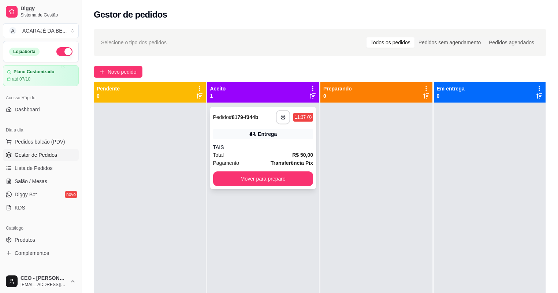
click at [281, 117] on icon "button" at bounding box center [283, 118] width 4 height 2
drag, startPoint x: 0, startPoint y: 180, endPoint x: 348, endPoint y: 275, distance: 361.1
click at [348, 275] on div at bounding box center [377, 249] width 112 height 293
click at [130, 73] on span "Novo pedido" at bounding box center [122, 72] width 29 height 8
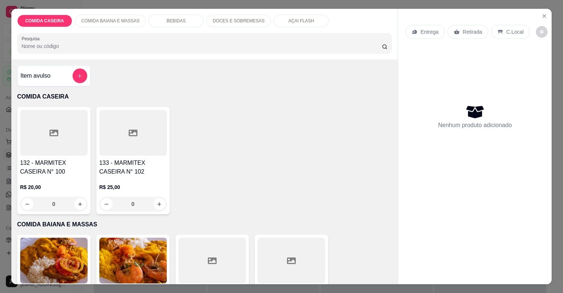
click at [74, 130] on div at bounding box center [53, 133] width 67 height 46
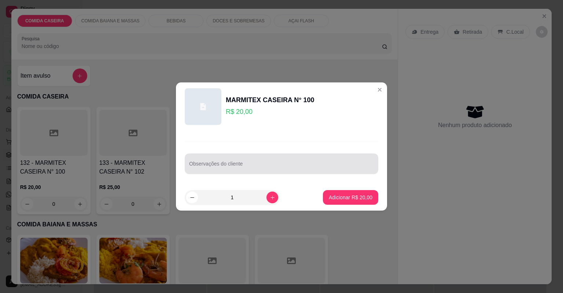
click at [261, 171] on div at bounding box center [281, 163] width 185 height 15
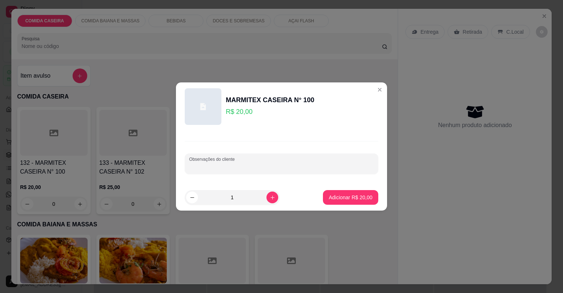
paste input "📌Feijão tropeiro pure banana frita alcatra vinagrete"
type input "📌Feijão tropeiro pure banana frita alcatra vinagrete"
click at [359, 197] on p "Adicionar R$ 20,00" at bounding box center [350, 197] width 43 height 7
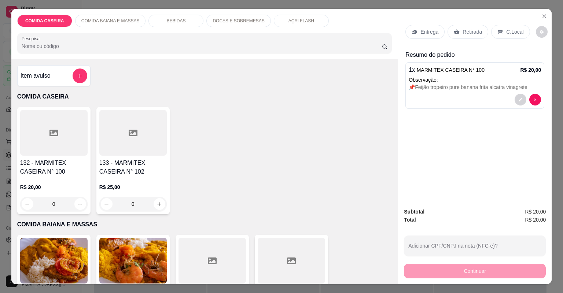
click at [427, 25] on div "Entrega" at bounding box center [424, 32] width 39 height 14
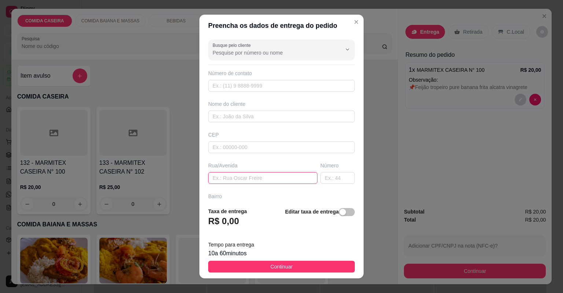
click at [283, 177] on input "text" at bounding box center [262, 178] width 109 height 12
paste input "Endereço: [STREET_ADDRESS]"
type input "Endereço: [STREET_ADDRESS]"
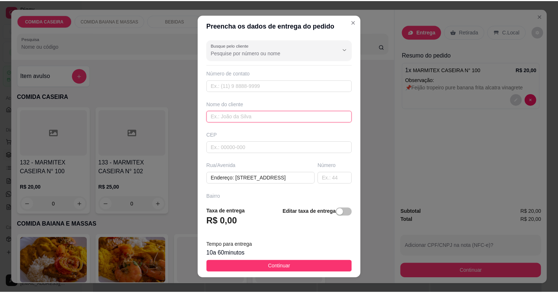
scroll to position [0, 0]
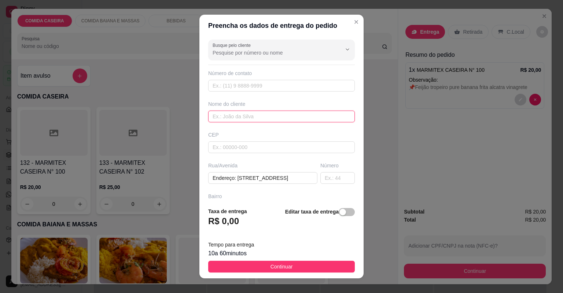
click at [260, 115] on input "text" at bounding box center [281, 117] width 147 height 12
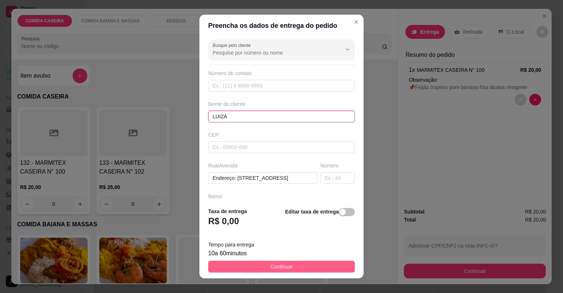
type input "LUIZA"
click at [336, 266] on button "Continuar" at bounding box center [281, 267] width 147 height 12
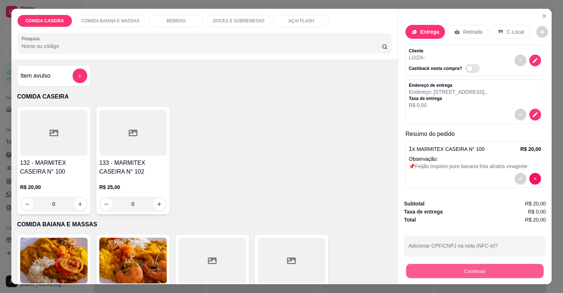
click at [419, 266] on button "Continuar" at bounding box center [474, 271] width 137 height 14
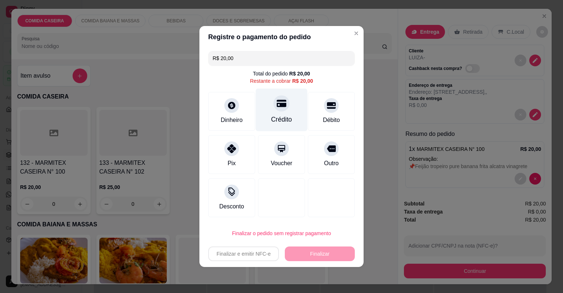
click at [271, 113] on div "Crédito" at bounding box center [282, 110] width 52 height 43
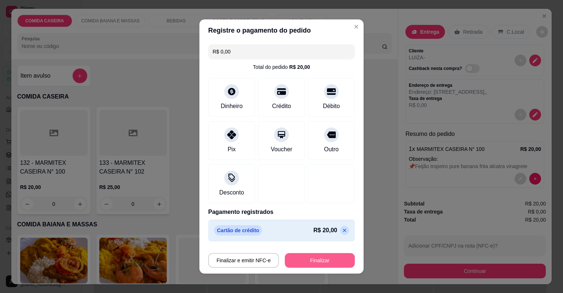
click at [333, 259] on button "Finalizar" at bounding box center [320, 260] width 70 height 15
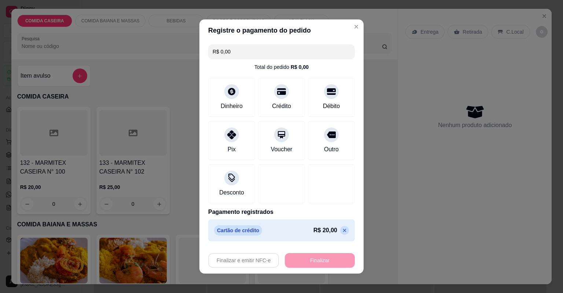
type input "-R$ 20,00"
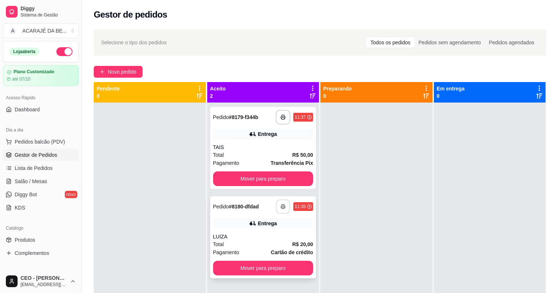
click at [276, 205] on button "button" at bounding box center [283, 207] width 14 height 14
click at [296, 269] on button "Mover para preparo" at bounding box center [263, 268] width 100 height 15
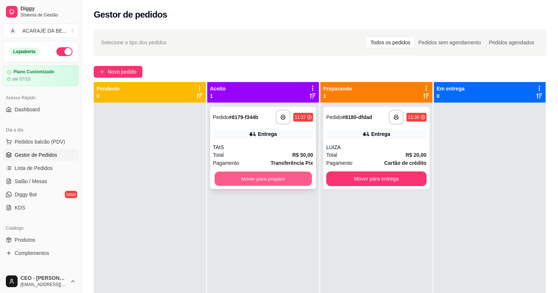
click at [300, 180] on button "Mover para preparo" at bounding box center [263, 179] width 97 height 14
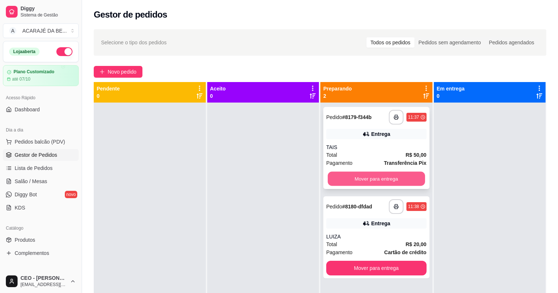
click at [386, 177] on button "Mover para entrega" at bounding box center [376, 179] width 97 height 14
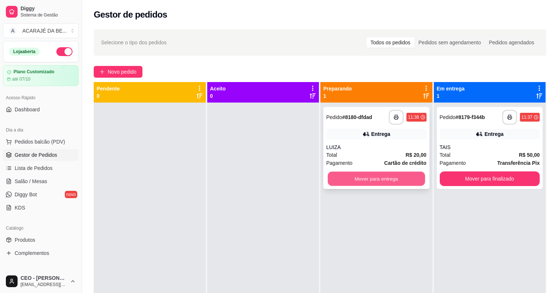
click at [402, 177] on button "Mover para entrega" at bounding box center [376, 179] width 97 height 14
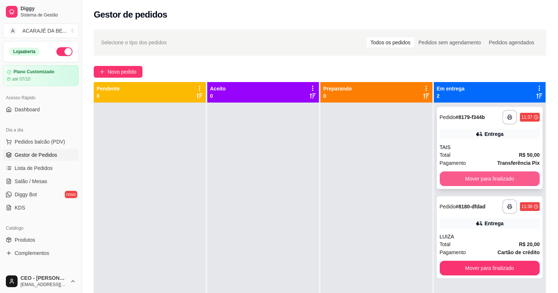
click at [475, 178] on button "Mover para finalizado" at bounding box center [490, 178] width 100 height 15
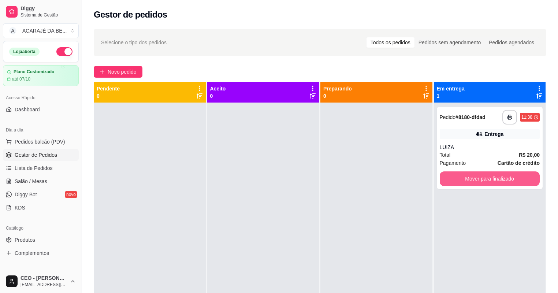
click at [475, 178] on button "Mover para finalizado" at bounding box center [490, 178] width 100 height 15
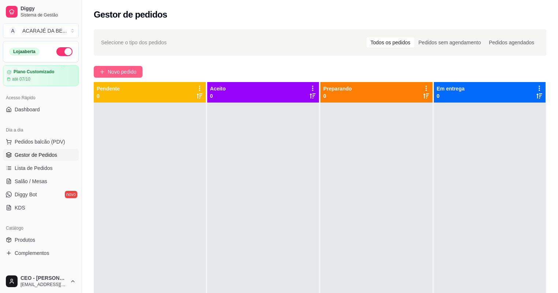
click at [132, 73] on span "Novo pedido" at bounding box center [122, 72] width 29 height 8
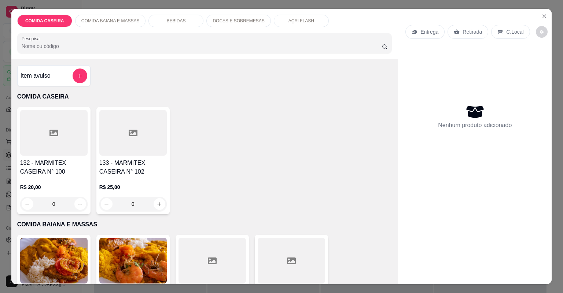
click at [282, 269] on div at bounding box center [291, 261] width 67 height 46
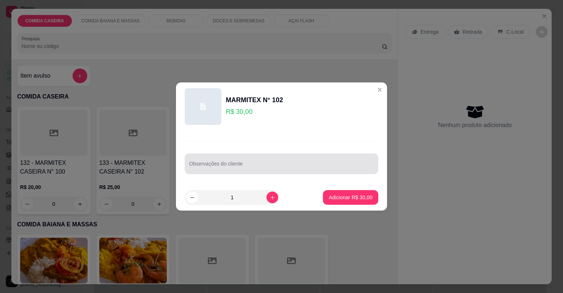
click at [298, 166] on input "Observações do cliente" at bounding box center [281, 166] width 185 height 7
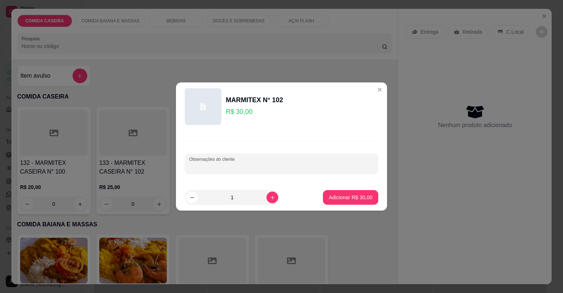
paste input "arroz branco, farofa de dendê,moqueca de feijão fradinho , cortado de abóbora, …"
type input "arroz branco, farofa de dendê,moqueca de feijão fradinho , cortado de abóbora, …"
click at [371, 199] on button "Adicionar R$ 30,00" at bounding box center [351, 198] width 54 height 14
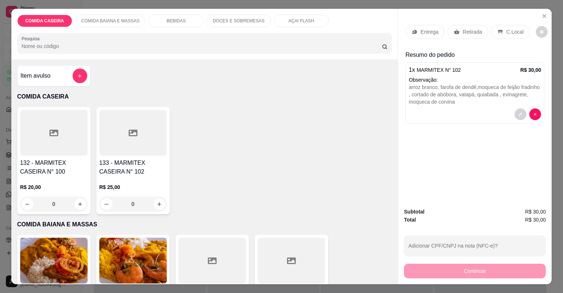
click at [435, 32] on p "Entrega" at bounding box center [429, 31] width 18 height 7
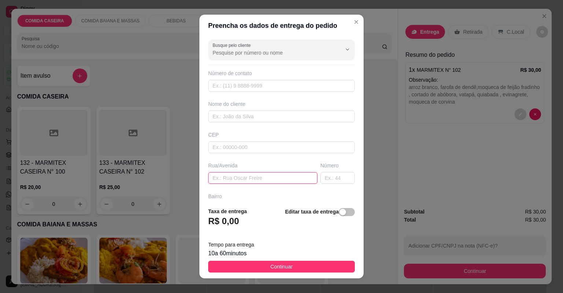
click at [298, 176] on input "text" at bounding box center [262, 178] width 109 height 12
paste input "Segunda travessa do cacau [PERSON_NAME] n 23 na [GEOGRAPHIC_DATA][PERSON_NAME]"
type input "Segunda travessa do cacau [PERSON_NAME] n 23 na [GEOGRAPHIC_DATA][PERSON_NAME]"
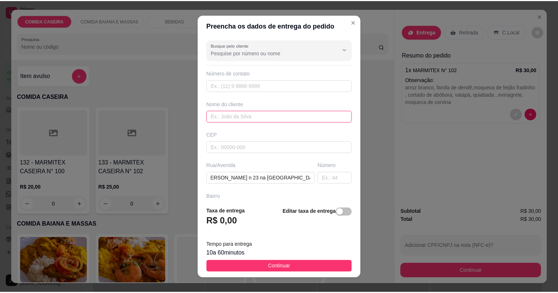
scroll to position [0, 0]
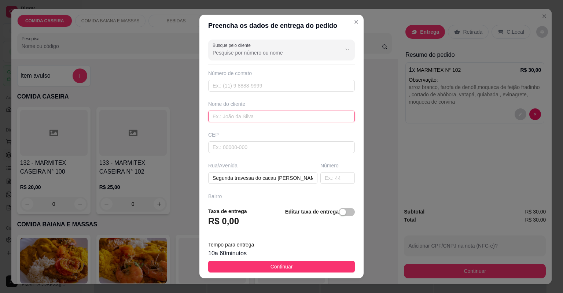
click at [274, 117] on input "text" at bounding box center [281, 117] width 147 height 12
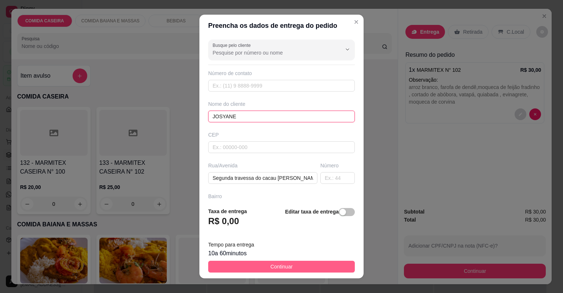
type input "JOSYANE"
click at [322, 262] on button "Continuar" at bounding box center [281, 267] width 147 height 12
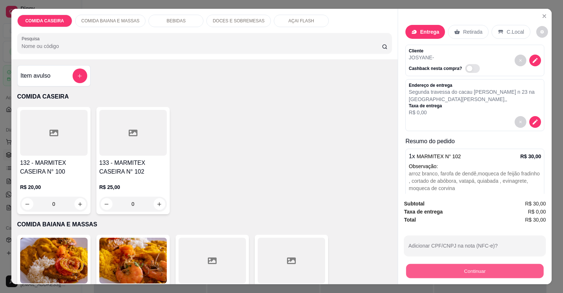
click at [416, 268] on button "Continuar" at bounding box center [474, 271] width 137 height 14
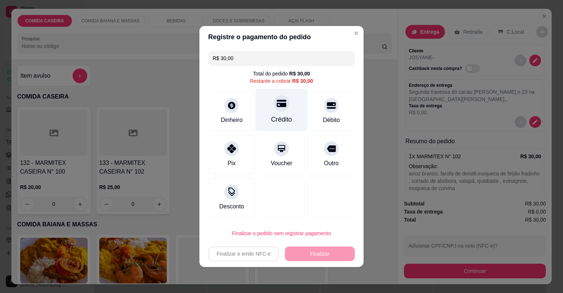
click at [271, 116] on div "Crédito" at bounding box center [281, 120] width 21 height 10
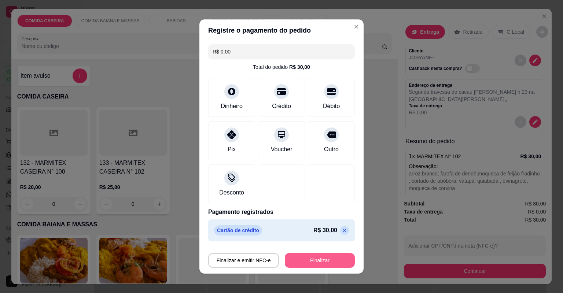
click at [334, 254] on button "Finalizar" at bounding box center [320, 260] width 70 height 15
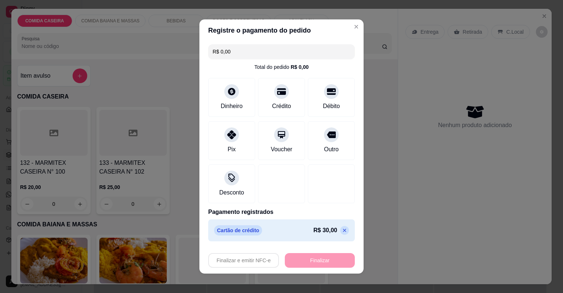
type input "-R$ 30,00"
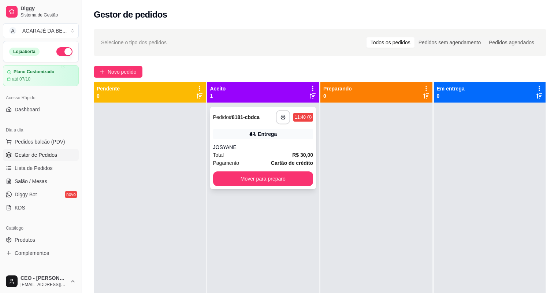
click at [283, 120] on button "button" at bounding box center [283, 117] width 14 height 14
click at [303, 181] on button "Mover para preparo" at bounding box center [263, 179] width 97 height 14
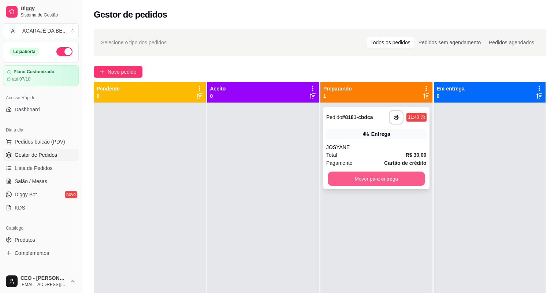
click at [369, 179] on button "Mover para entrega" at bounding box center [376, 179] width 97 height 14
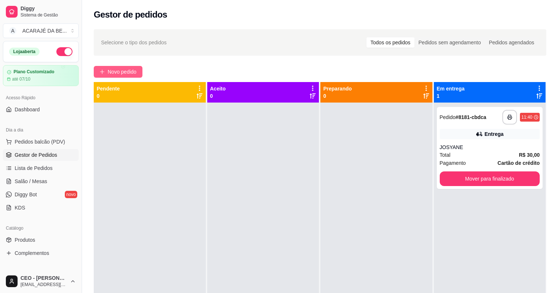
click at [133, 73] on span "Novo pedido" at bounding box center [122, 72] width 29 height 8
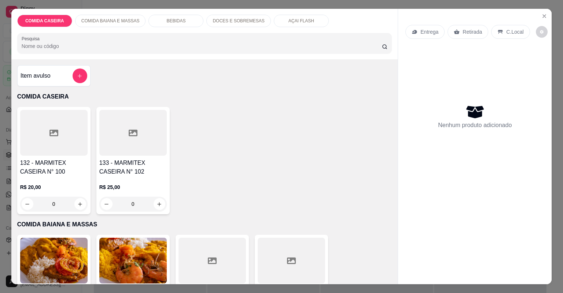
click at [58, 73] on div "Item avulso" at bounding box center [54, 76] width 67 height 15
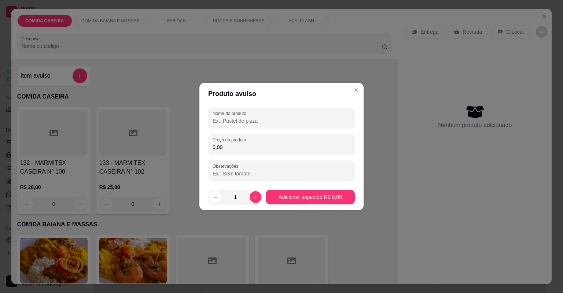
click at [259, 121] on input "Nome do produto" at bounding box center [282, 120] width 138 height 7
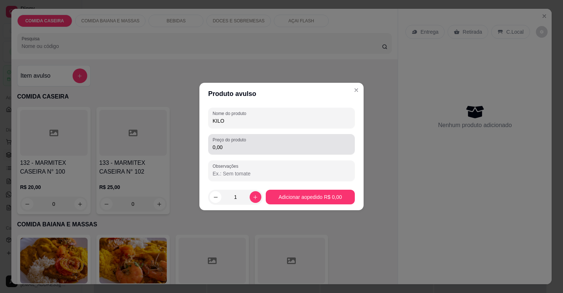
type input "KILO"
click at [286, 148] on input "0,00" at bounding box center [282, 147] width 138 height 7
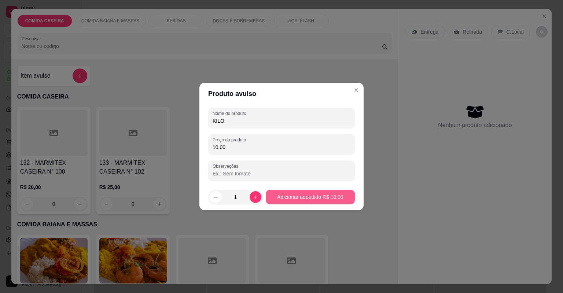
type input "10,00"
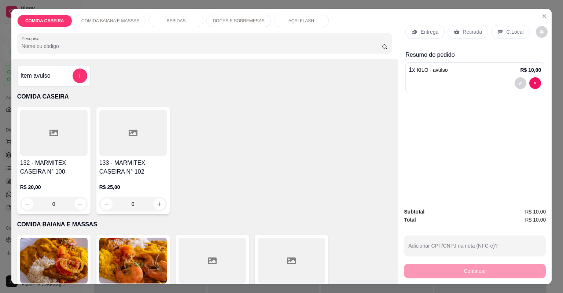
click at [459, 33] on div "Retirada" at bounding box center [467, 32] width 41 height 14
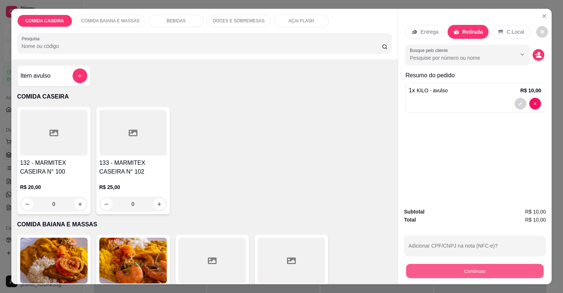
click at [434, 274] on button "Continuar" at bounding box center [474, 271] width 137 height 14
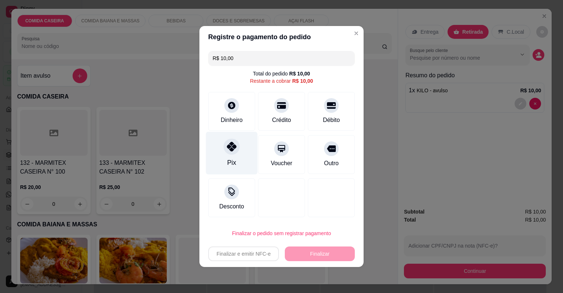
click at [227, 142] on icon at bounding box center [232, 147] width 10 height 10
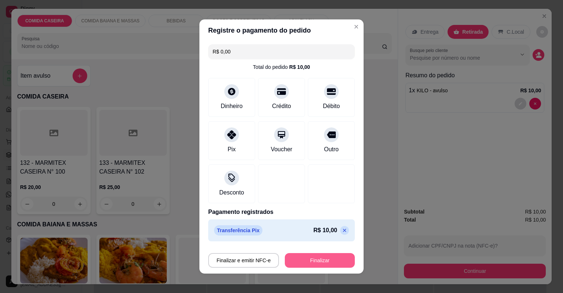
click at [306, 258] on button "Finalizar" at bounding box center [320, 260] width 70 height 15
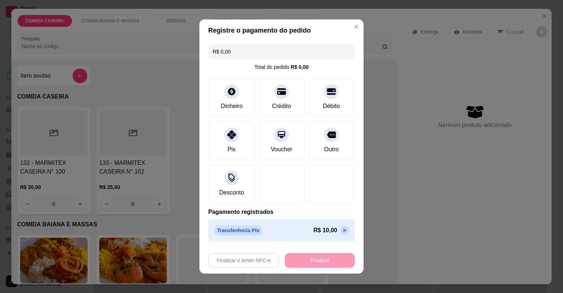
type input "-R$ 10,00"
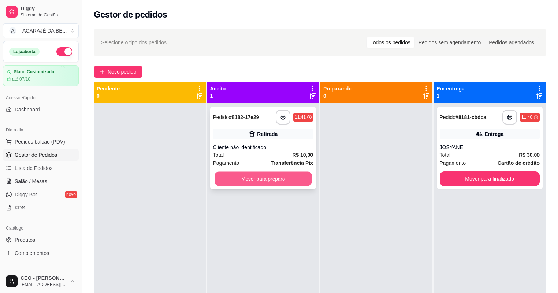
click at [288, 181] on button "Mover para preparo" at bounding box center [263, 179] width 97 height 14
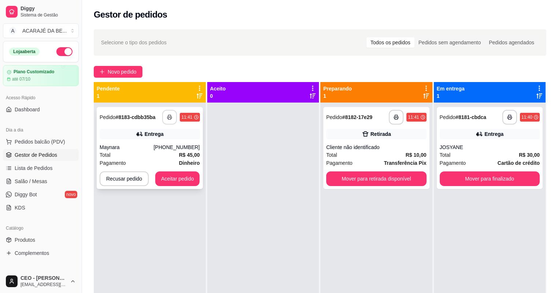
click at [171, 119] on icon "button" at bounding box center [169, 117] width 5 height 5
click at [196, 176] on button "Aceitar pedido" at bounding box center [177, 179] width 43 height 14
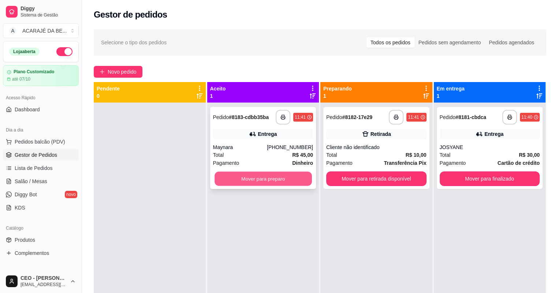
click at [298, 176] on button "Mover para preparo" at bounding box center [263, 179] width 97 height 14
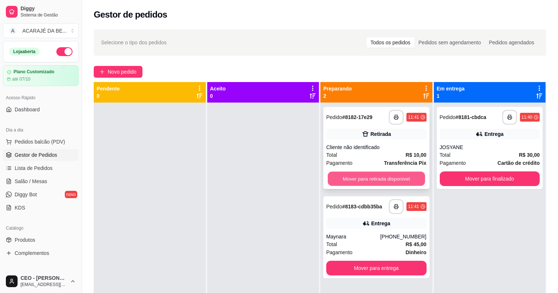
click at [357, 180] on button "Mover para retirada disponível" at bounding box center [376, 179] width 97 height 14
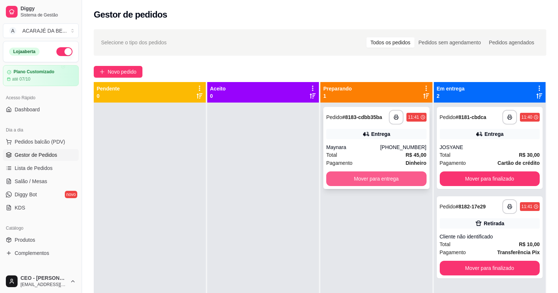
click at [366, 177] on button "Mover para entrega" at bounding box center [376, 178] width 100 height 15
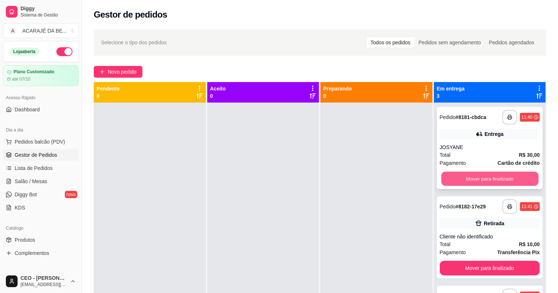
click at [455, 177] on button "Mover para finalizado" at bounding box center [490, 179] width 97 height 14
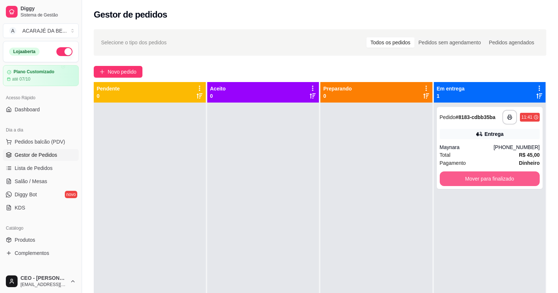
click at [455, 177] on button "Mover para finalizado" at bounding box center [490, 178] width 100 height 15
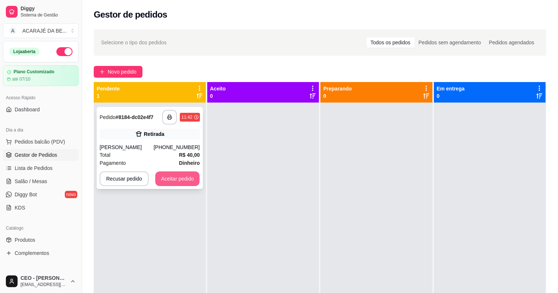
click at [190, 180] on button "Aceitar pedido" at bounding box center [177, 178] width 45 height 15
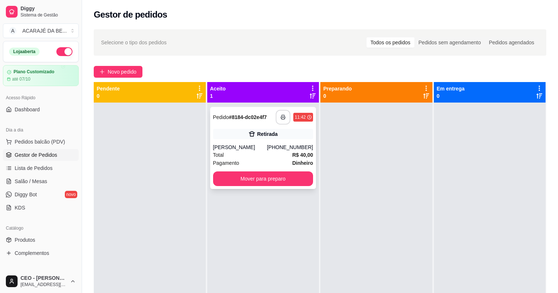
click at [281, 116] on icon "button" at bounding box center [283, 117] width 5 height 5
click at [309, 179] on button "Mover para preparo" at bounding box center [263, 179] width 97 height 14
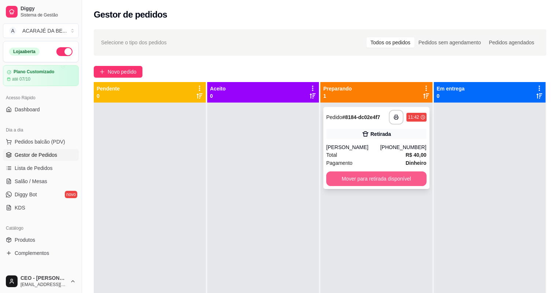
click at [356, 182] on button "Mover para retirada disponível" at bounding box center [376, 178] width 100 height 15
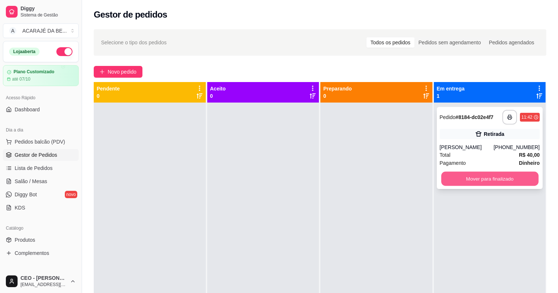
click at [461, 177] on button "Mover para finalizado" at bounding box center [490, 179] width 97 height 14
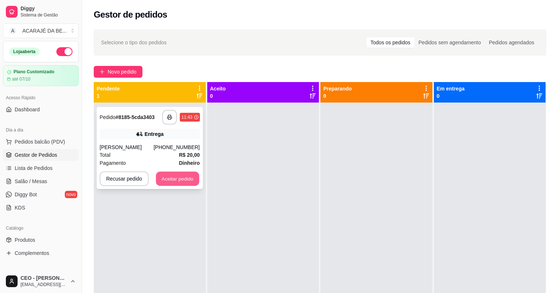
click at [171, 178] on button "Aceitar pedido" at bounding box center [177, 179] width 43 height 14
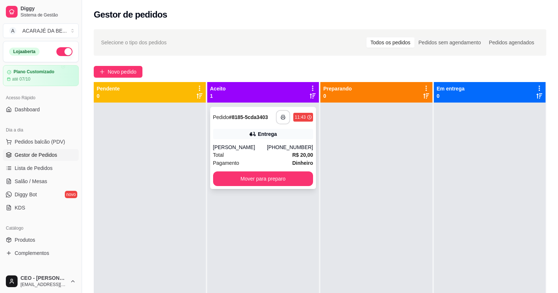
click at [284, 118] on icon "button" at bounding box center [283, 117] width 5 height 5
click at [264, 177] on button "Mover para preparo" at bounding box center [263, 178] width 100 height 15
click at [306, 179] on button "Mover para preparo" at bounding box center [263, 178] width 100 height 15
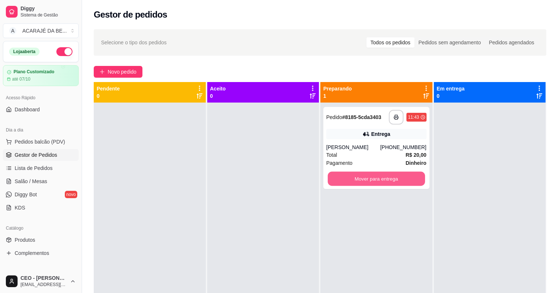
click at [394, 184] on button "Mover para entrega" at bounding box center [376, 179] width 97 height 14
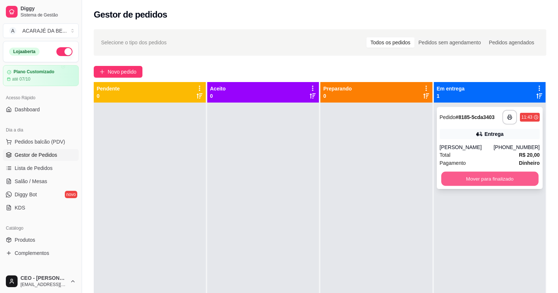
click at [469, 181] on button "Mover para finalizado" at bounding box center [490, 179] width 97 height 14
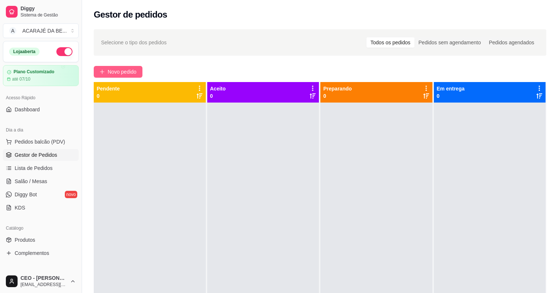
click at [130, 73] on span "Novo pedido" at bounding box center [122, 72] width 29 height 8
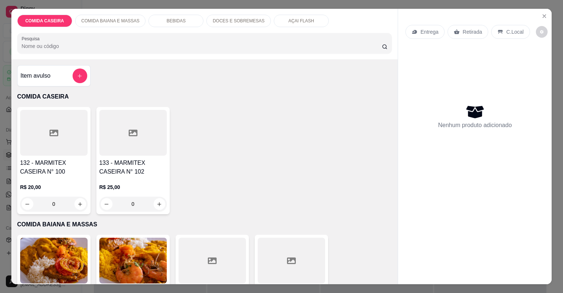
click at [56, 125] on div at bounding box center [53, 133] width 67 height 46
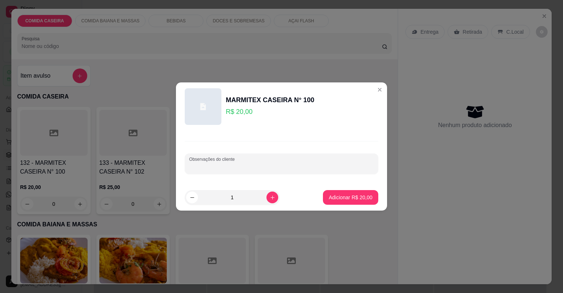
click at [278, 165] on input "Observações do cliente" at bounding box center [281, 166] width 185 height 7
paste input "Arroz temperado feijão com caldo purê de batata rúcula com tomate alface americ…"
type input "Arroz temperado feijão com caldo purê de batata rúcula com tomate alface americ…"
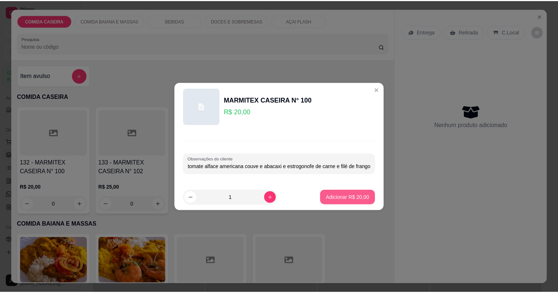
scroll to position [0, 0]
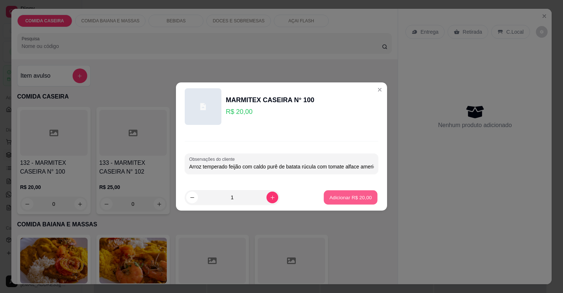
click at [365, 200] on button "Adicionar R$ 20,00" at bounding box center [351, 198] width 54 height 14
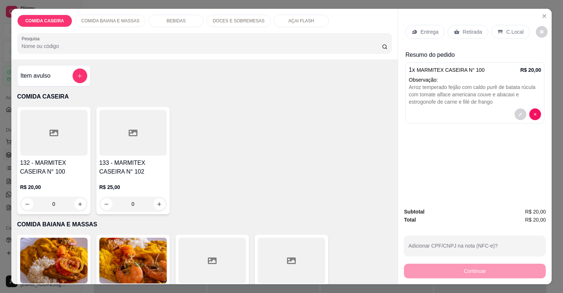
click at [434, 31] on div "Entrega" at bounding box center [424, 32] width 39 height 14
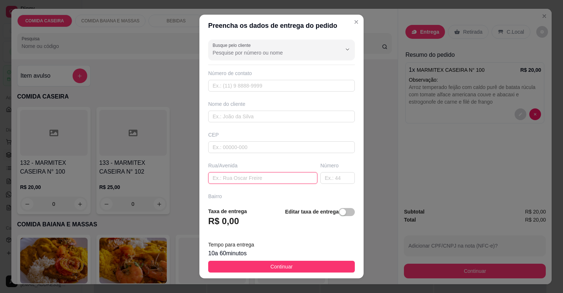
click at [276, 177] on input "text" at bounding box center [262, 178] width 109 height 12
paste input "Maternidade de Ubatã"
type input "Maternidade de Ubatã"
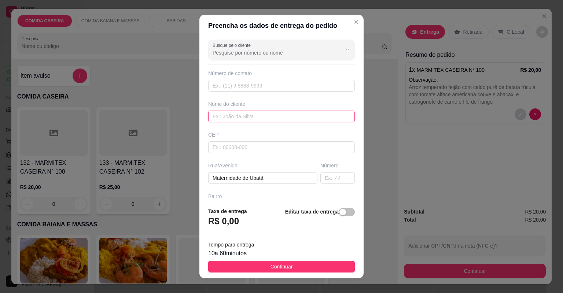
click at [274, 116] on input "text" at bounding box center [281, 117] width 147 height 12
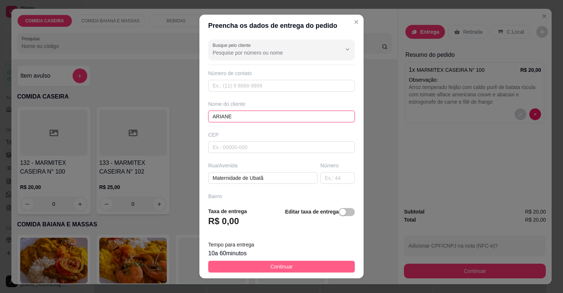
type input "ARIANE"
click at [293, 265] on button "Continuar" at bounding box center [281, 267] width 147 height 12
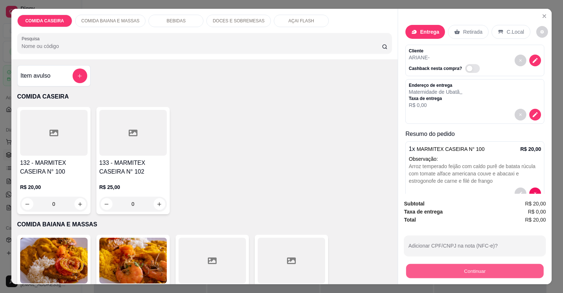
click at [454, 269] on button "Continuar" at bounding box center [474, 271] width 137 height 14
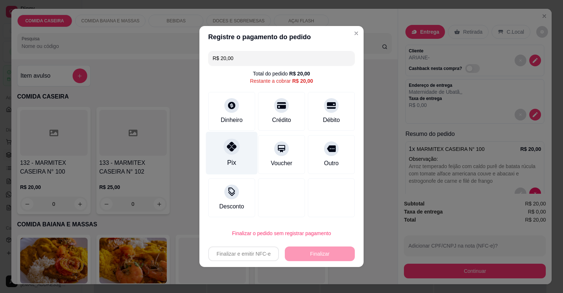
click at [231, 145] on icon at bounding box center [232, 147] width 10 height 10
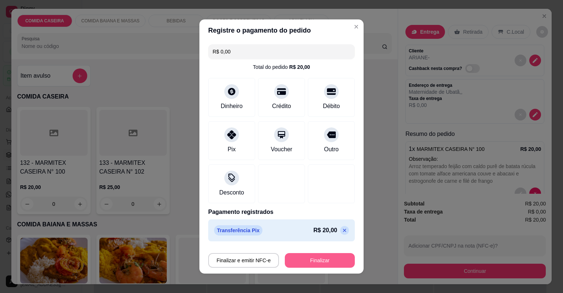
click at [316, 264] on button "Finalizar" at bounding box center [320, 260] width 70 height 15
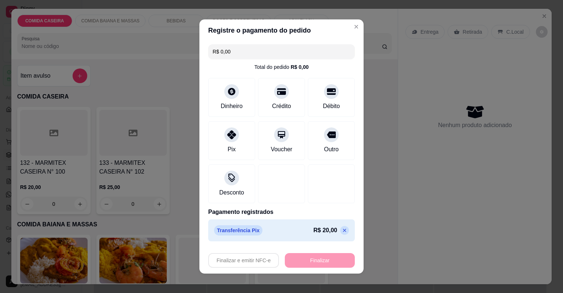
type input "-R$ 20,00"
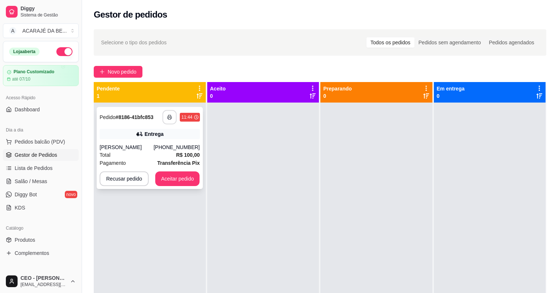
click at [168, 118] on icon "button" at bounding box center [170, 118] width 4 height 2
click at [192, 177] on button "Aceitar pedido" at bounding box center [177, 179] width 43 height 14
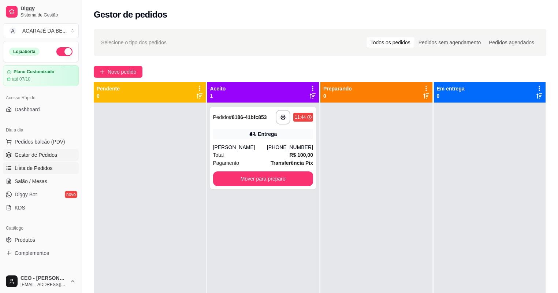
click at [48, 166] on span "Lista de Pedidos" at bounding box center [34, 168] width 38 height 7
